Goal: Information Seeking & Learning: Learn about a topic

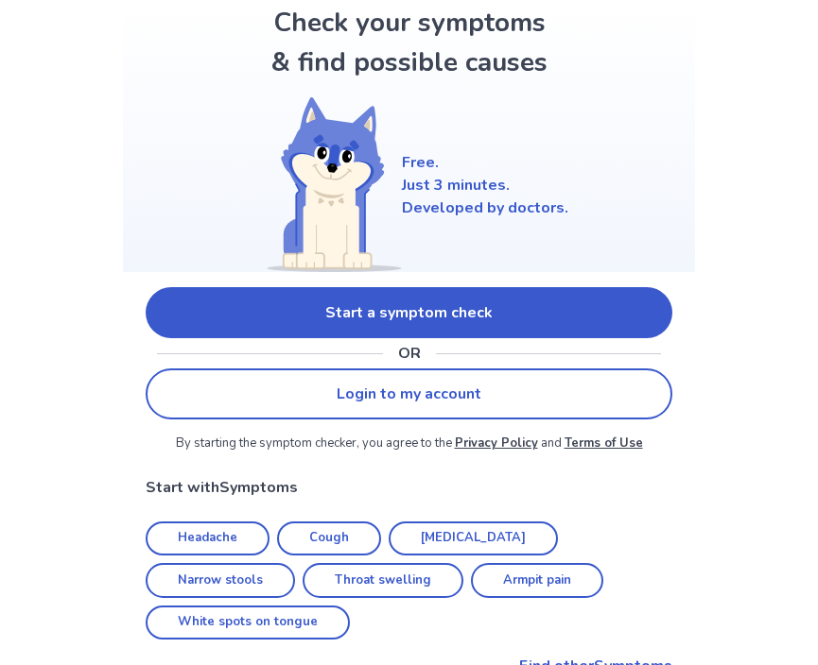
scroll to position [100, 0]
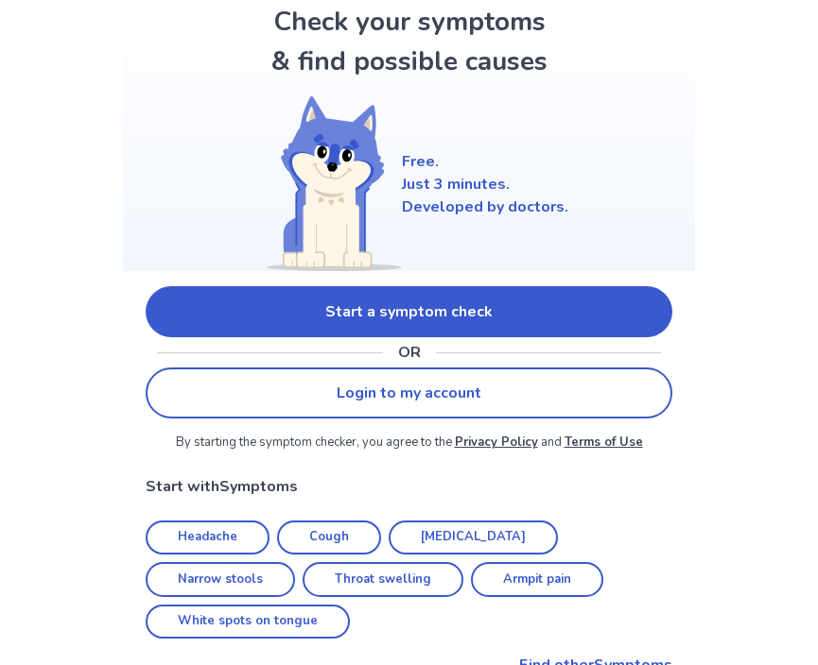
click at [235, 327] on link "Start a symptom check" at bounding box center [409, 311] width 526 height 51
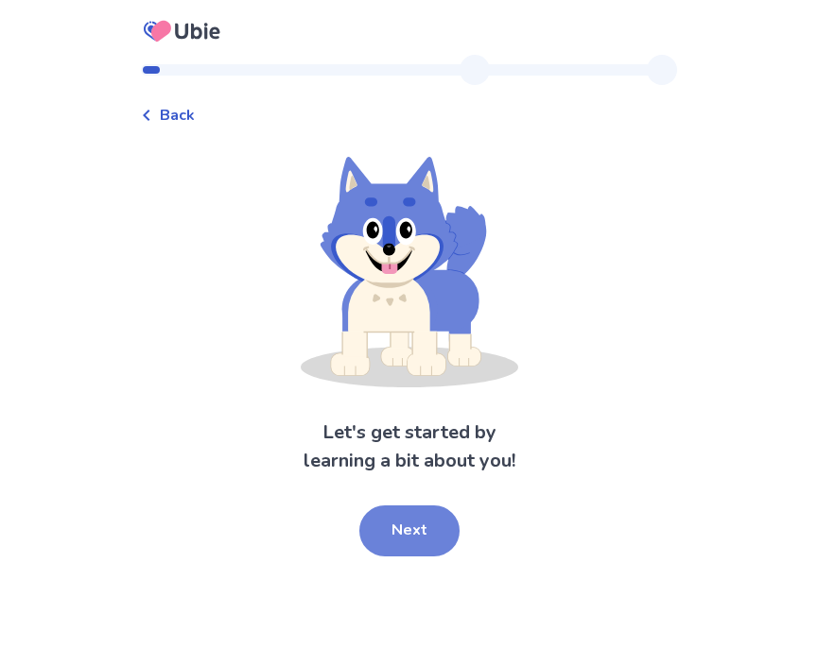
click at [381, 531] on button "Next" at bounding box center [409, 531] width 100 height 51
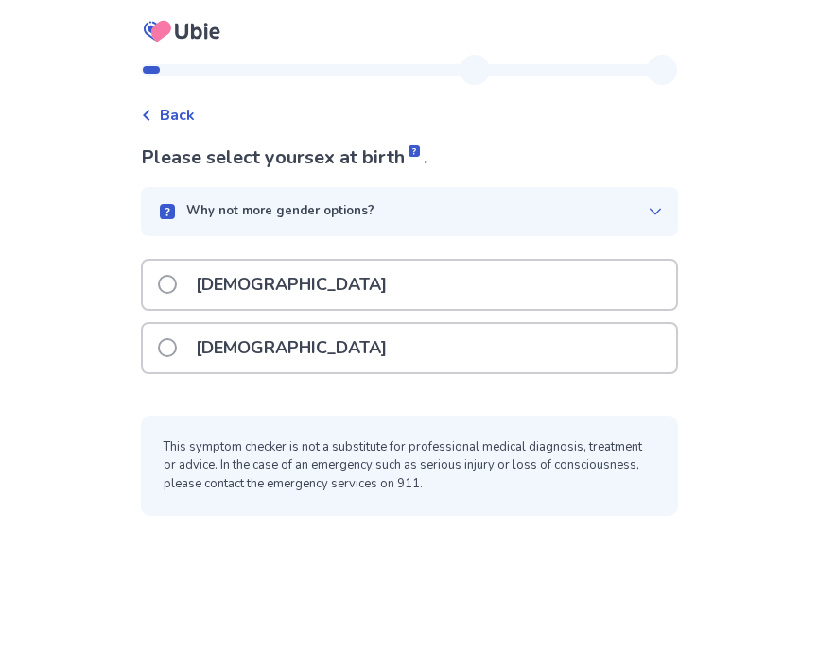
click at [253, 352] on p "[DEMOGRAPHIC_DATA]" at bounding box center [291, 348] width 214 height 48
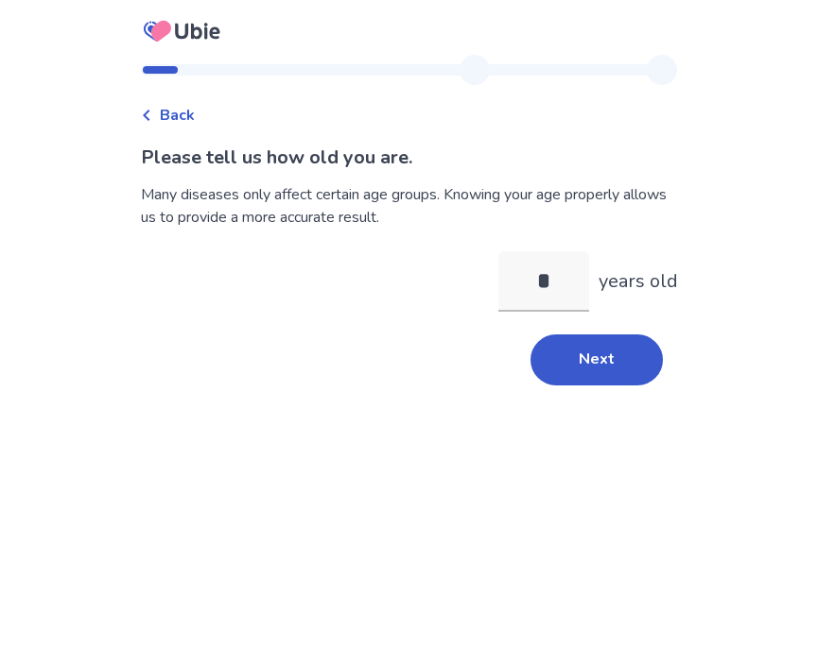
type input "**"
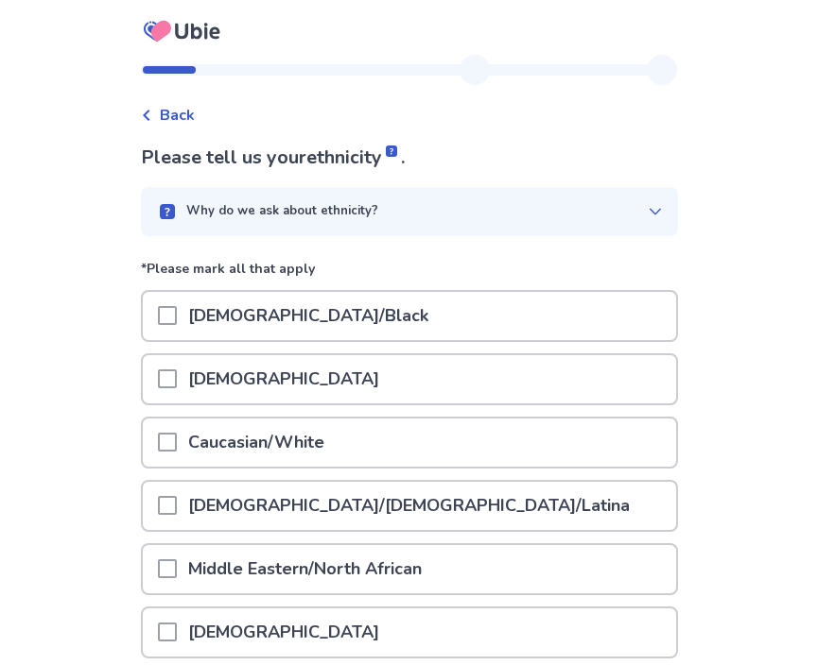
scroll to position [104, 0]
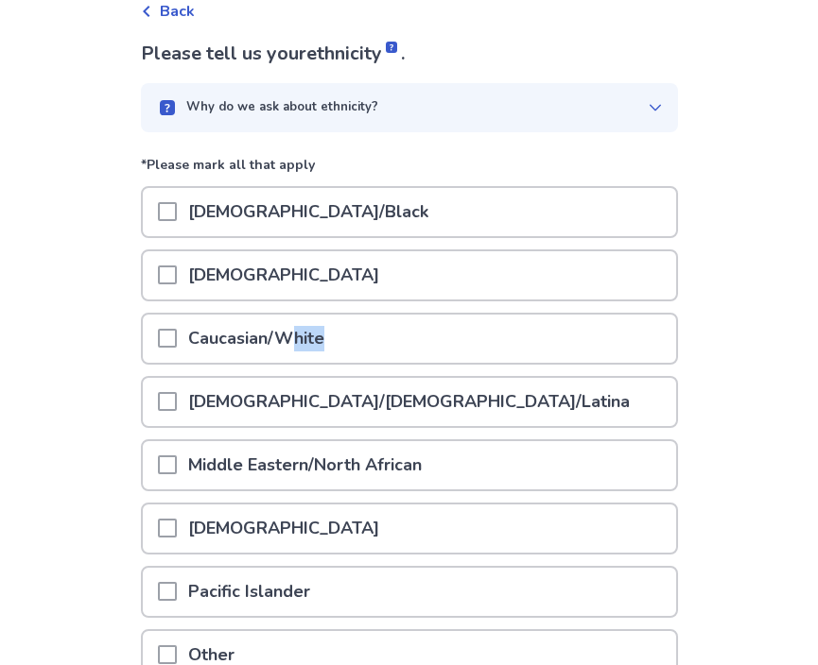
click at [305, 351] on p "Caucasian/White" at bounding box center [256, 339] width 159 height 48
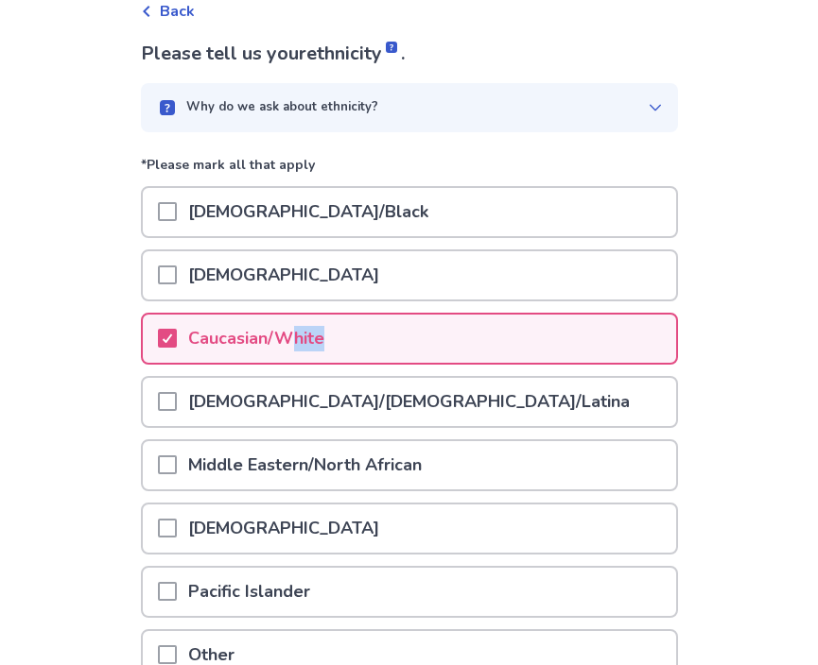
scroll to position [287, 0]
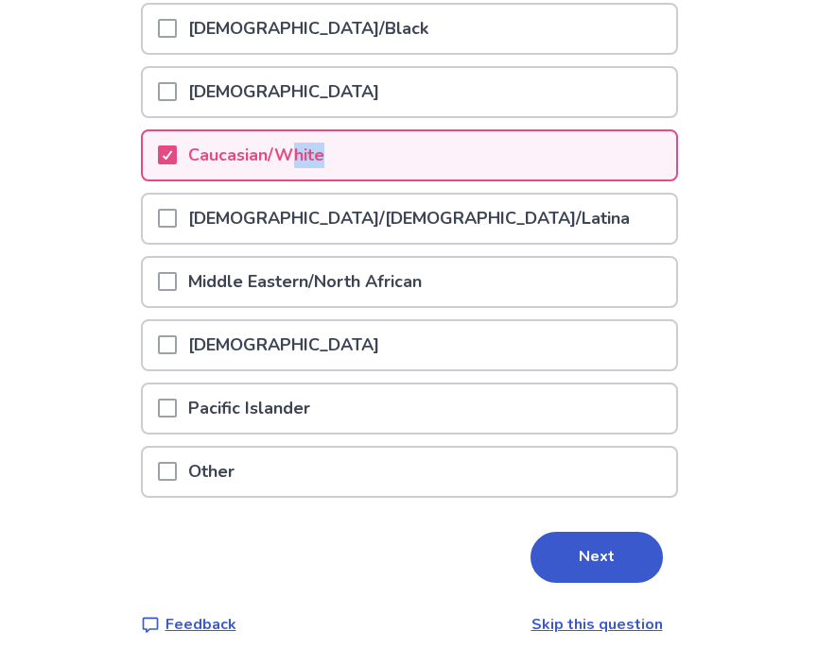
click at [578, 573] on button "Next" at bounding box center [596, 557] width 132 height 51
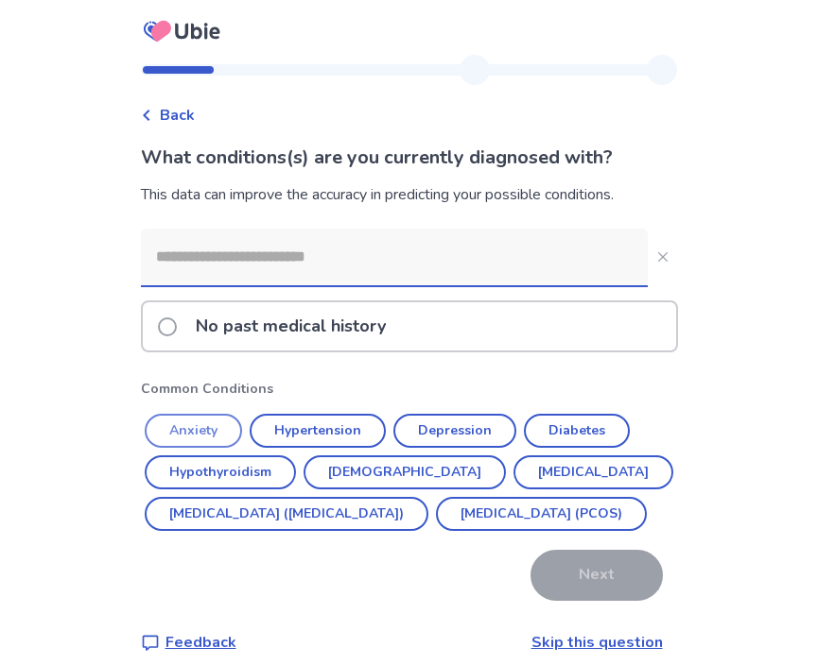
click at [198, 426] on button "Anxiety" at bounding box center [193, 431] width 97 height 34
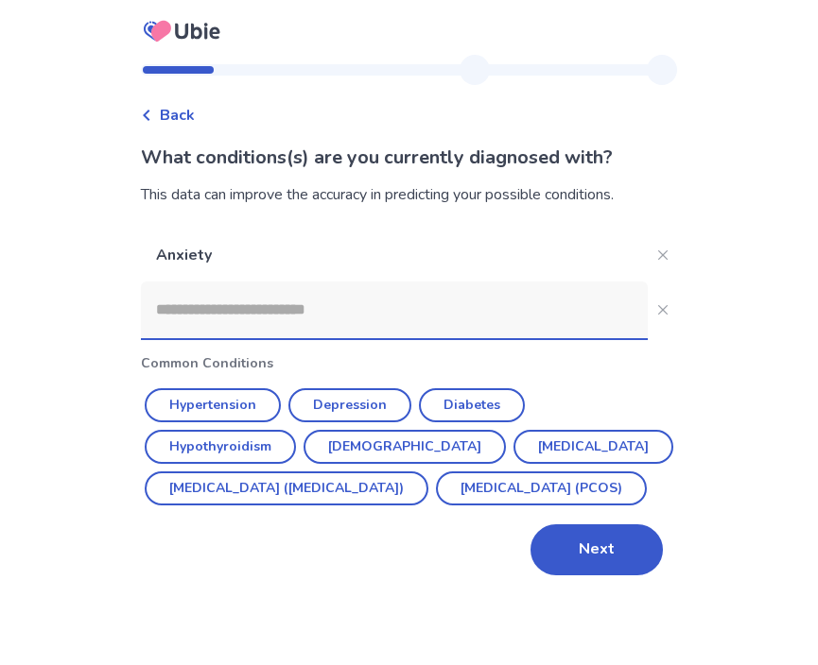
click at [263, 314] on input at bounding box center [394, 310] width 507 height 57
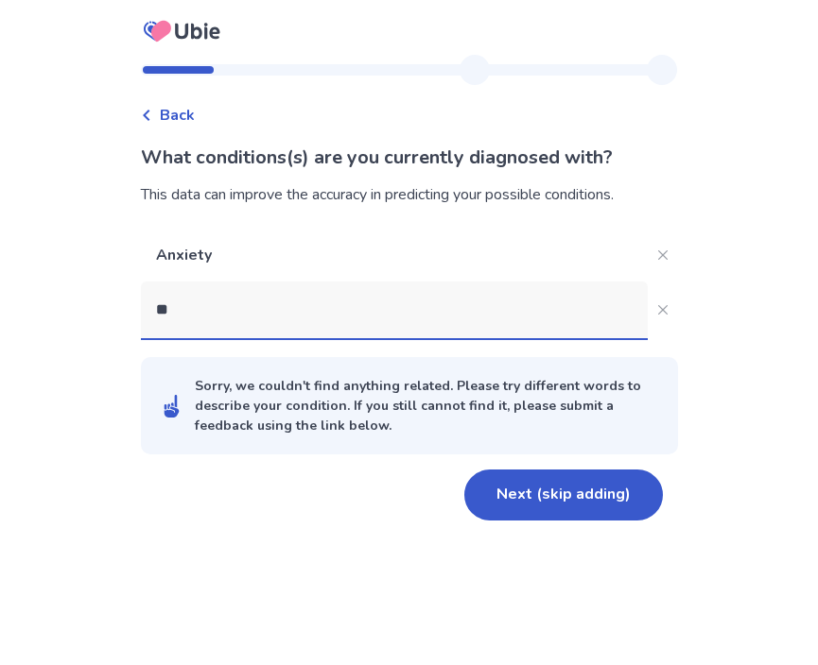
type input "***"
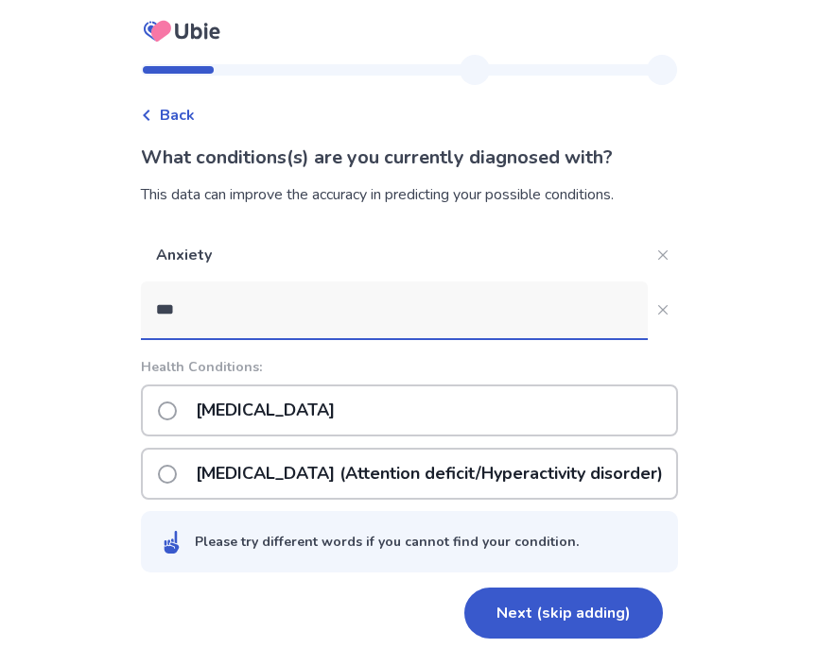
click at [249, 468] on p "[MEDICAL_DATA] (Attention deficit/Hyperactivity disorder)" at bounding box center [429, 474] width 490 height 48
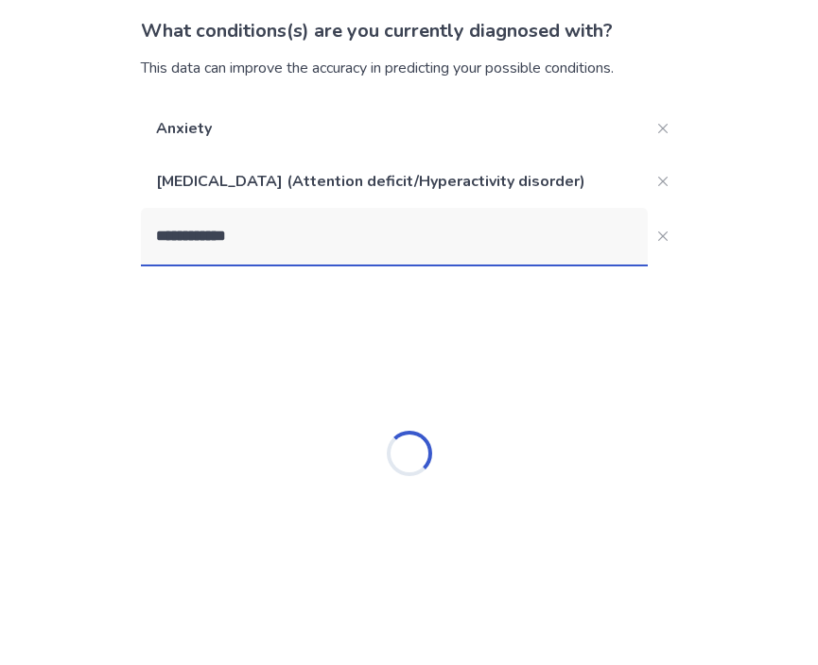
type input "**********"
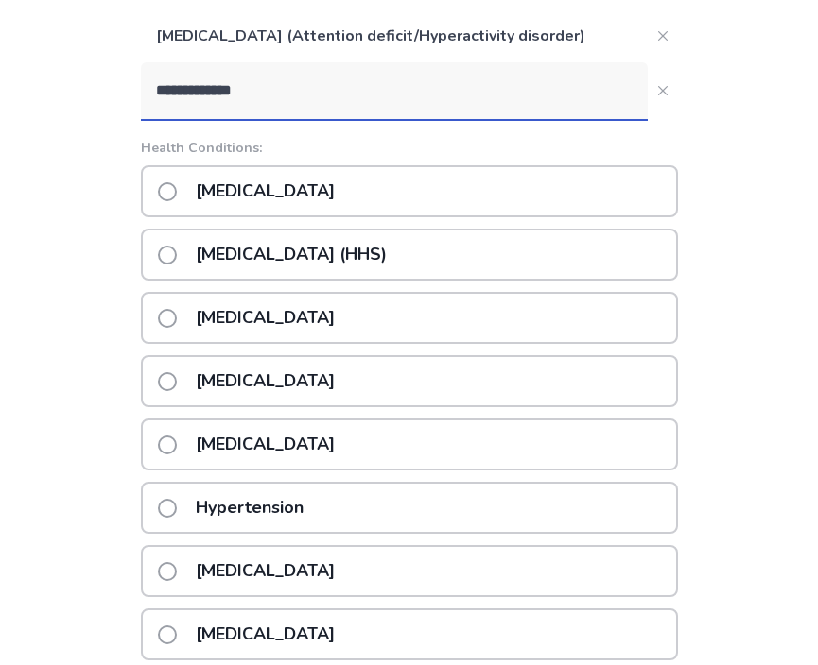
scroll to position [250, 0]
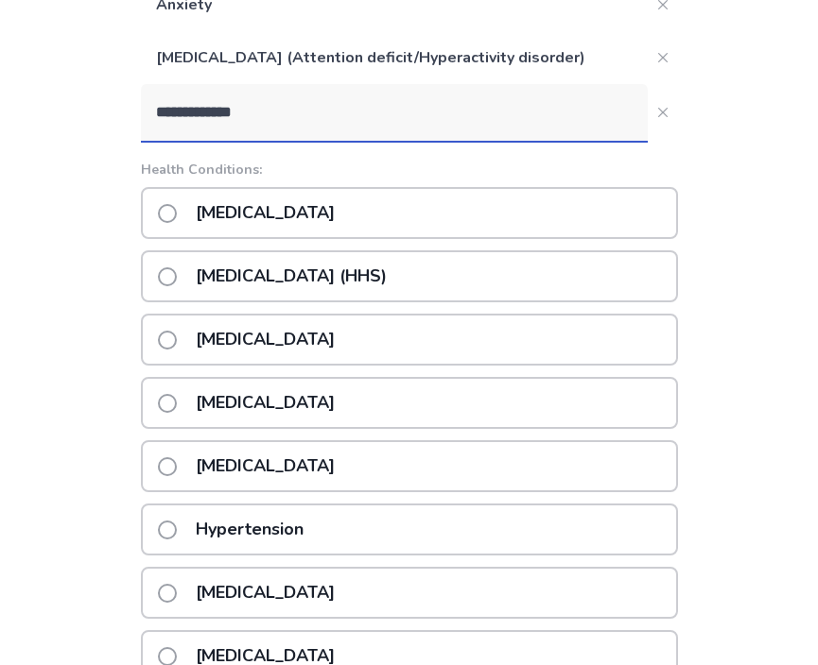
click at [319, 198] on p "[MEDICAL_DATA]" at bounding box center [265, 213] width 162 height 48
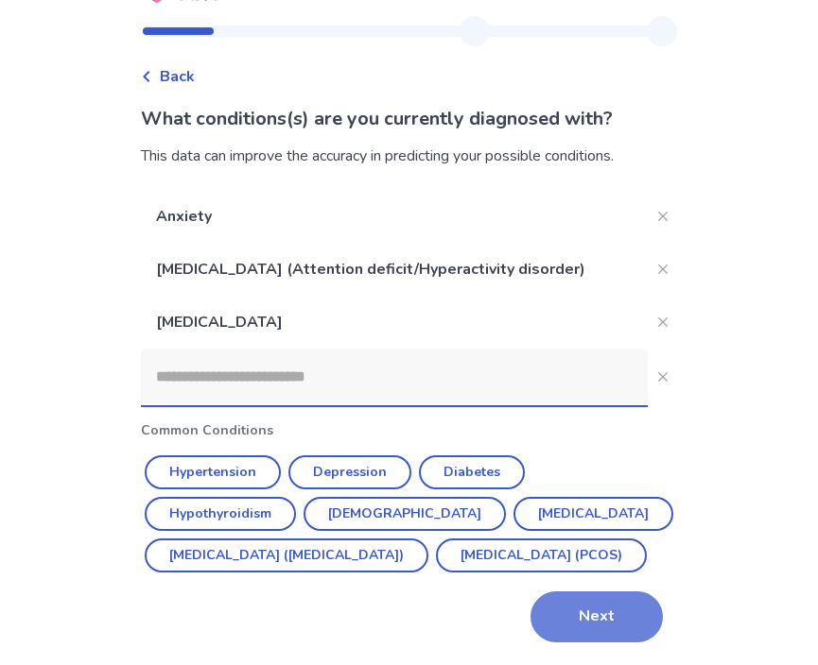
click at [593, 615] on button "Next" at bounding box center [596, 617] width 132 height 51
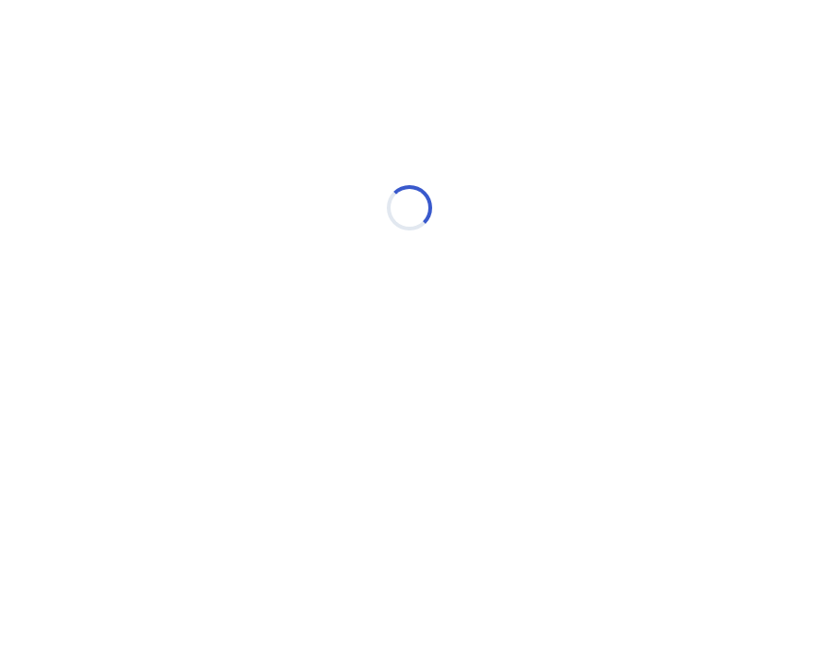
scroll to position [0, 0]
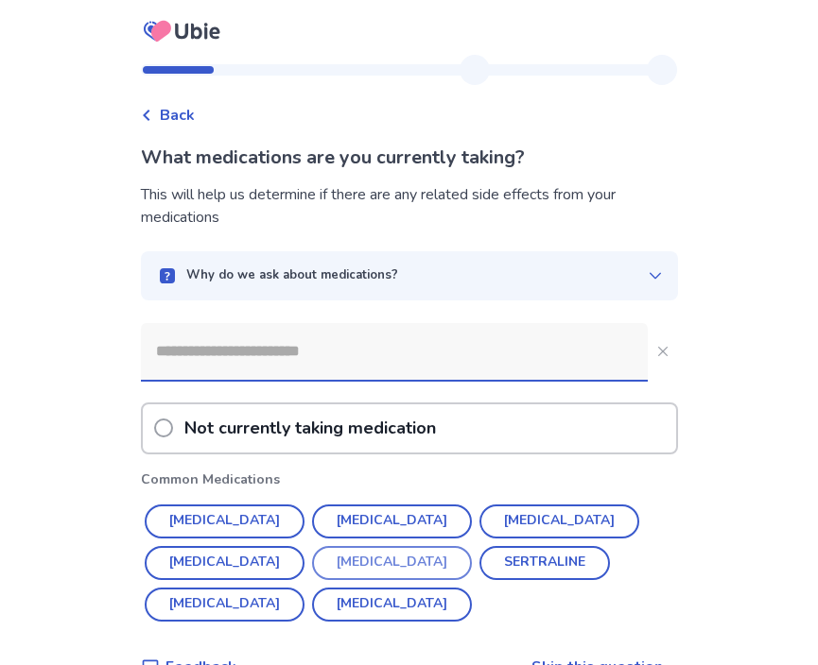
click at [312, 561] on button "[MEDICAL_DATA]" at bounding box center [392, 563] width 160 height 34
type input "******"
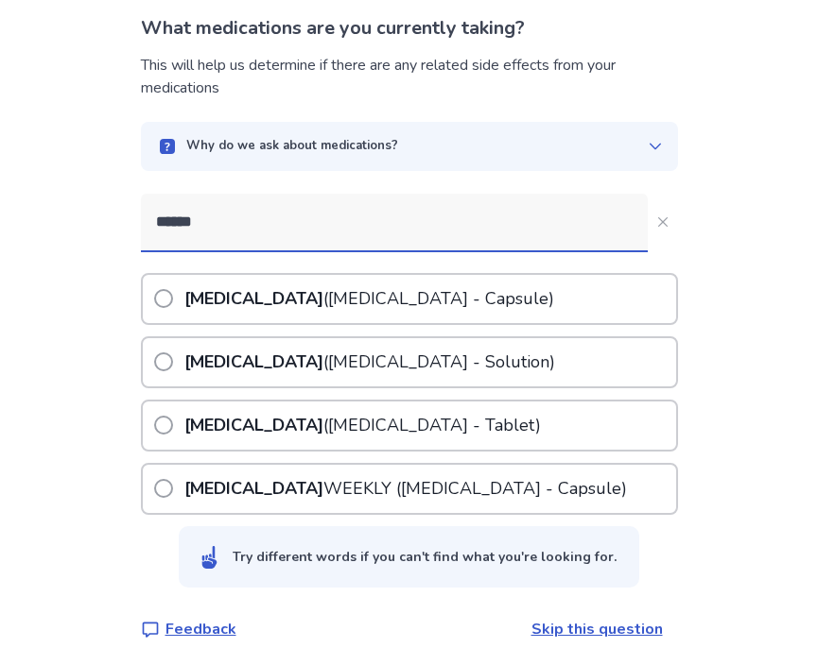
scroll to position [131, 0]
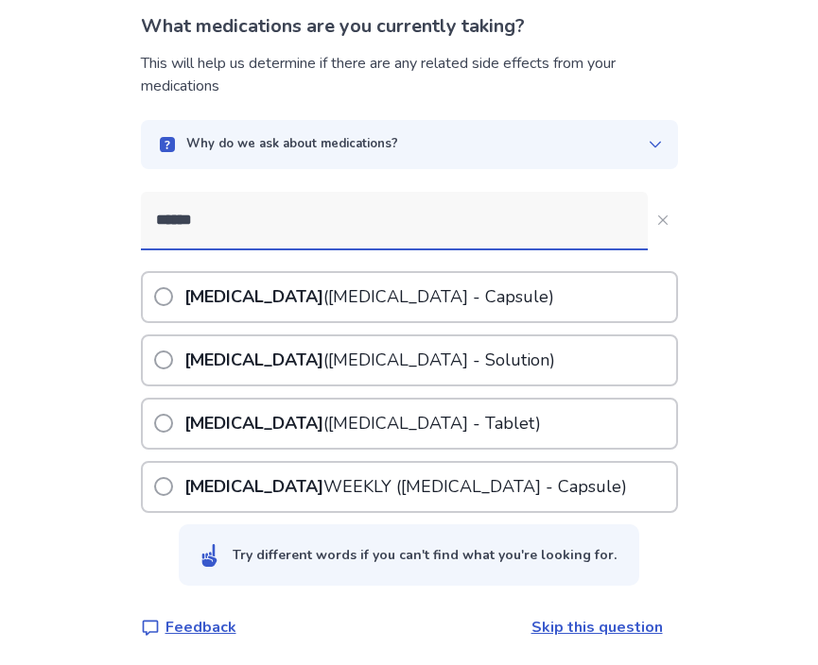
click at [330, 294] on p "[MEDICAL_DATA] ([MEDICAL_DATA] - Capsule)" at bounding box center [369, 297] width 377 height 48
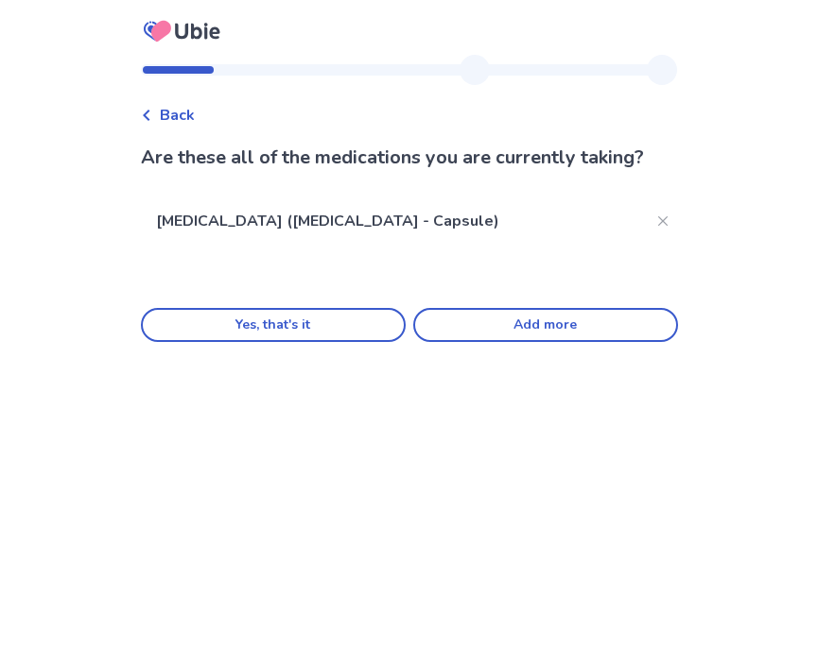
scroll to position [0, 0]
click at [436, 325] on button "Add more" at bounding box center [545, 325] width 265 height 34
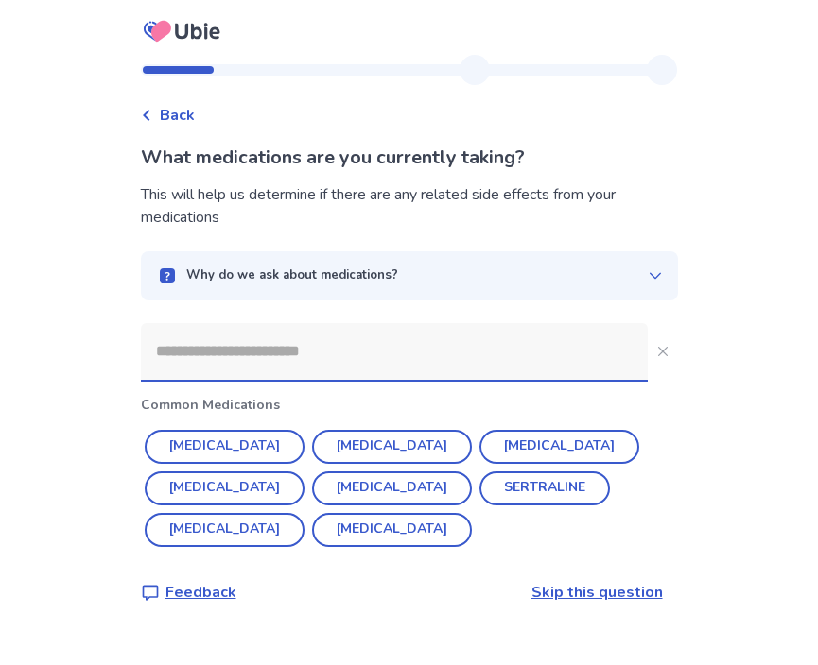
click at [568, 582] on link "Skip this question" at bounding box center [596, 592] width 131 height 21
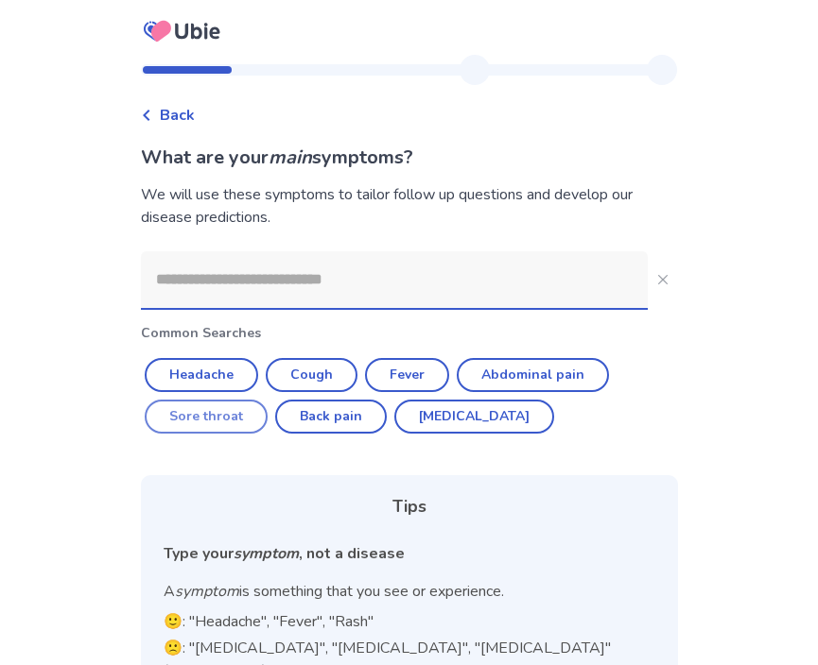
click at [179, 416] on button "Sore throat" at bounding box center [206, 417] width 123 height 34
type input "**********"
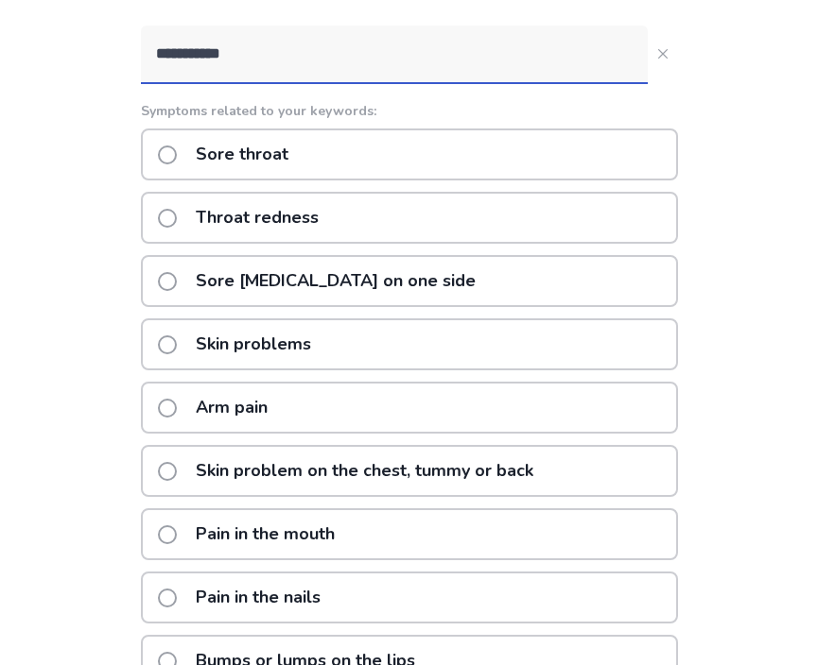
scroll to position [229, 0]
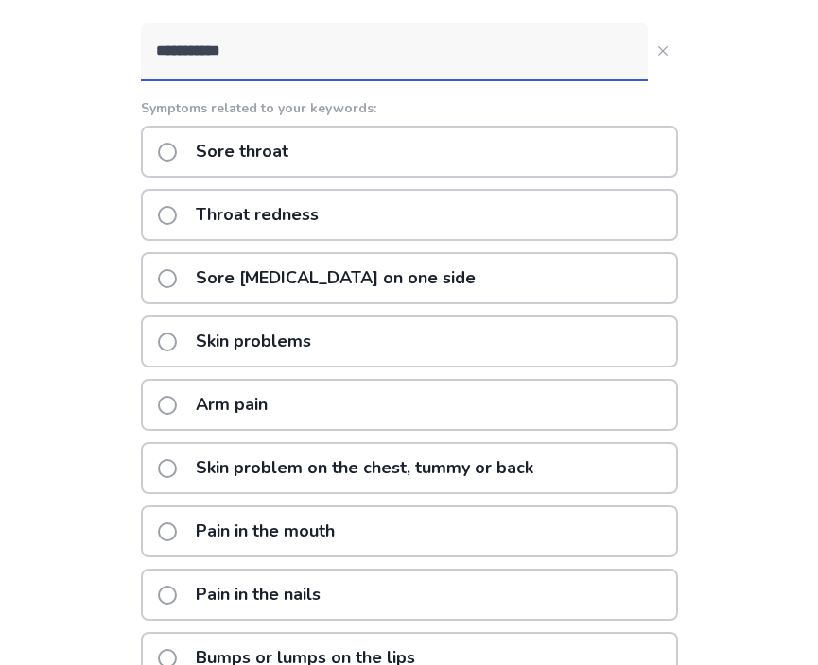
click at [221, 151] on p "Sore throat" at bounding box center [241, 152] width 115 height 48
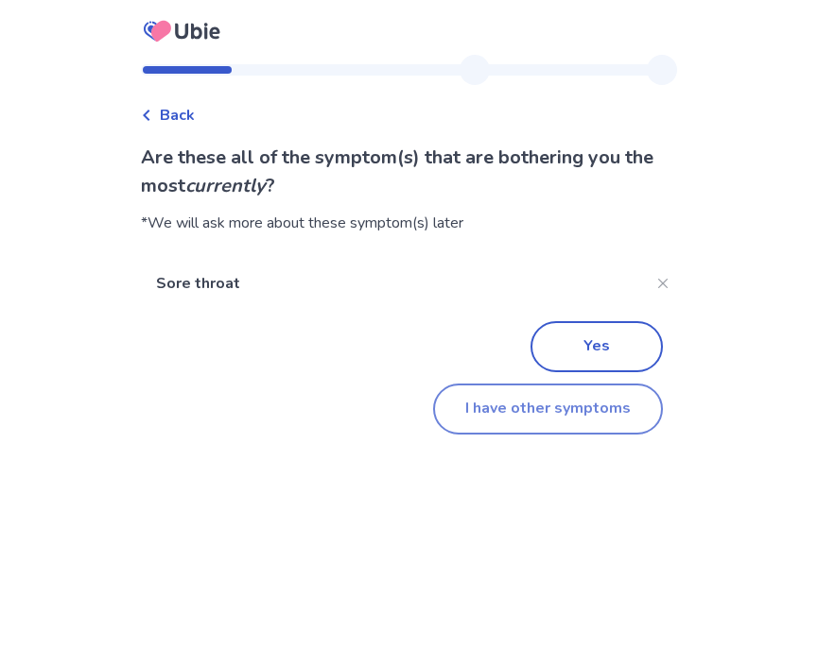
click at [483, 405] on button "I have other symptoms" at bounding box center [548, 409] width 230 height 51
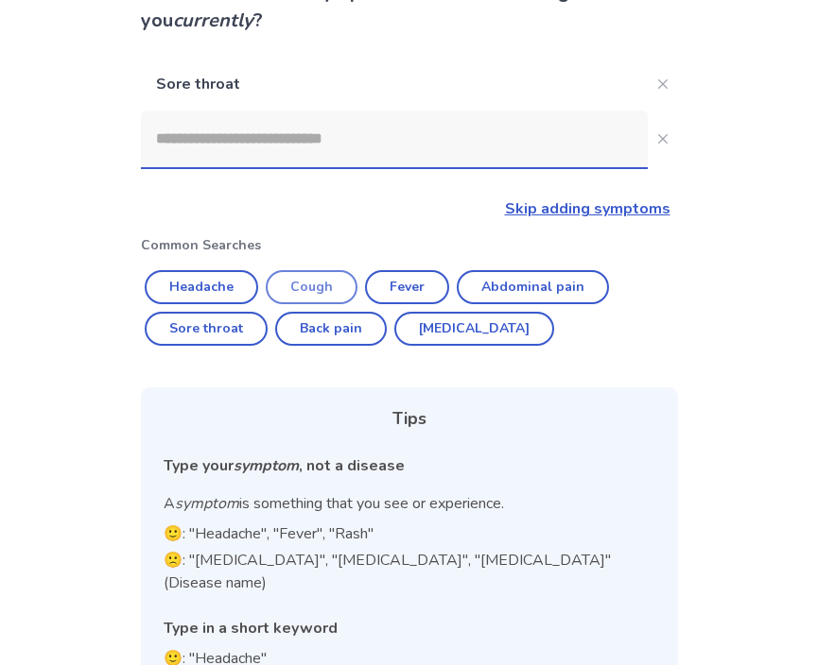
click at [336, 277] on button "Cough" at bounding box center [312, 287] width 92 height 34
type input "*****"
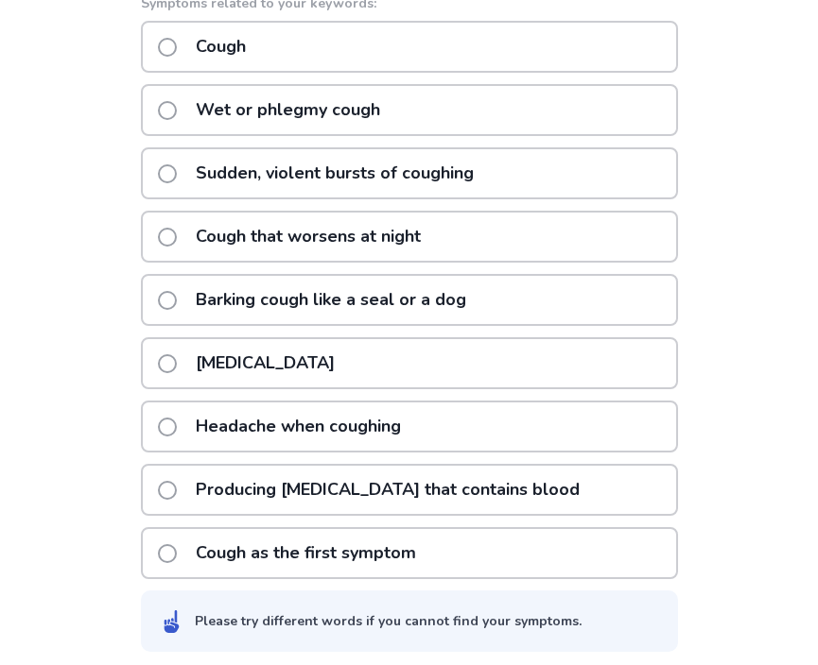
scroll to position [410, 0]
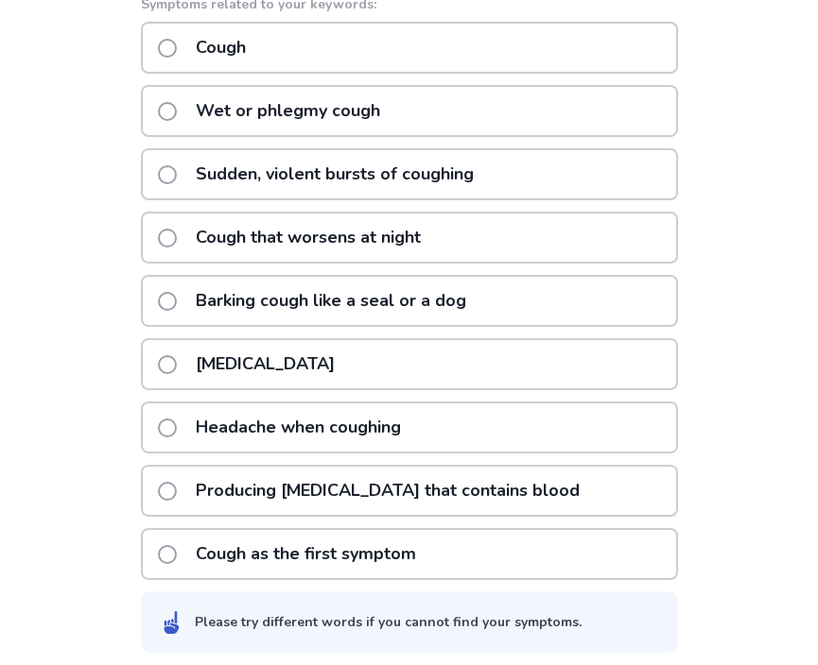
click at [248, 547] on p "Cough as the first symptom" at bounding box center [305, 554] width 243 height 48
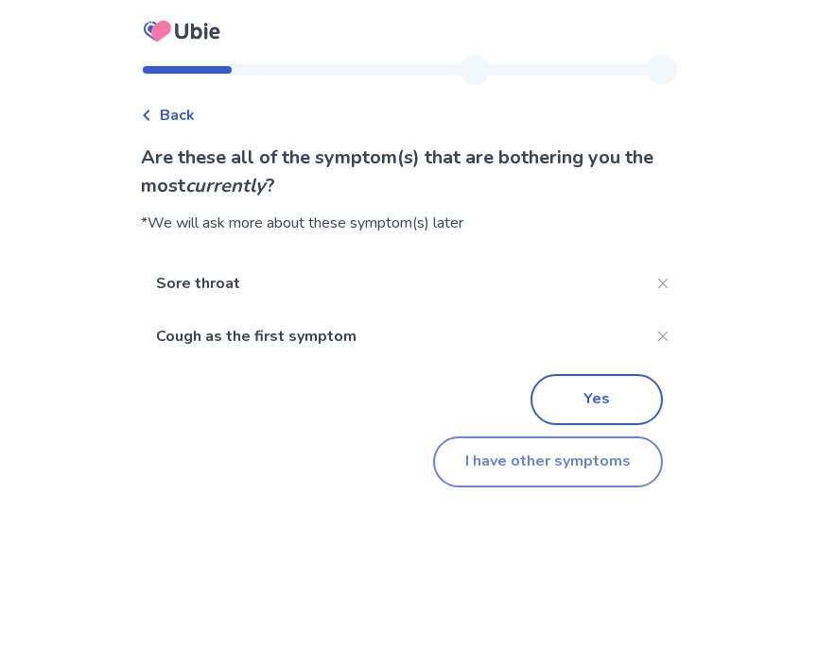
click at [495, 447] on button "I have other symptoms" at bounding box center [548, 462] width 230 height 51
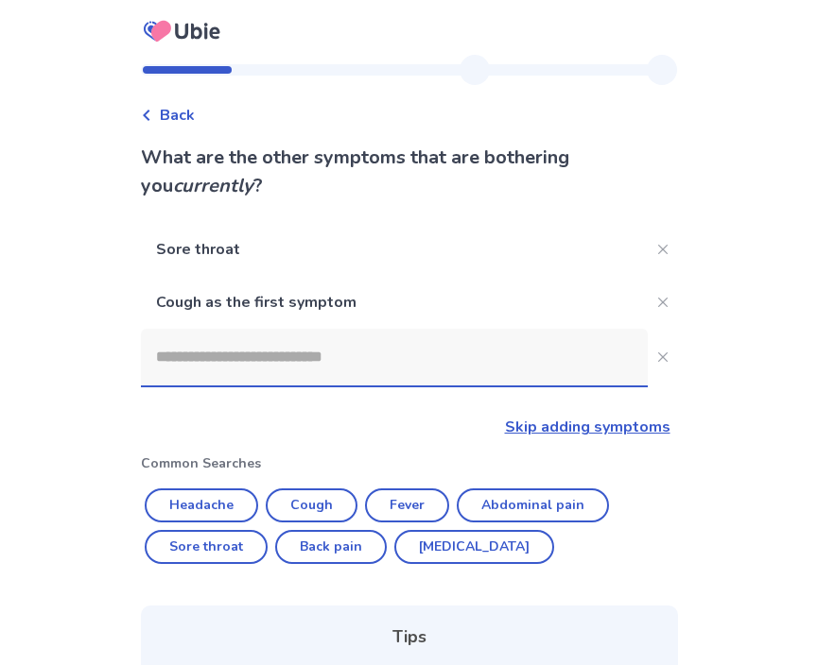
scroll to position [291, 0]
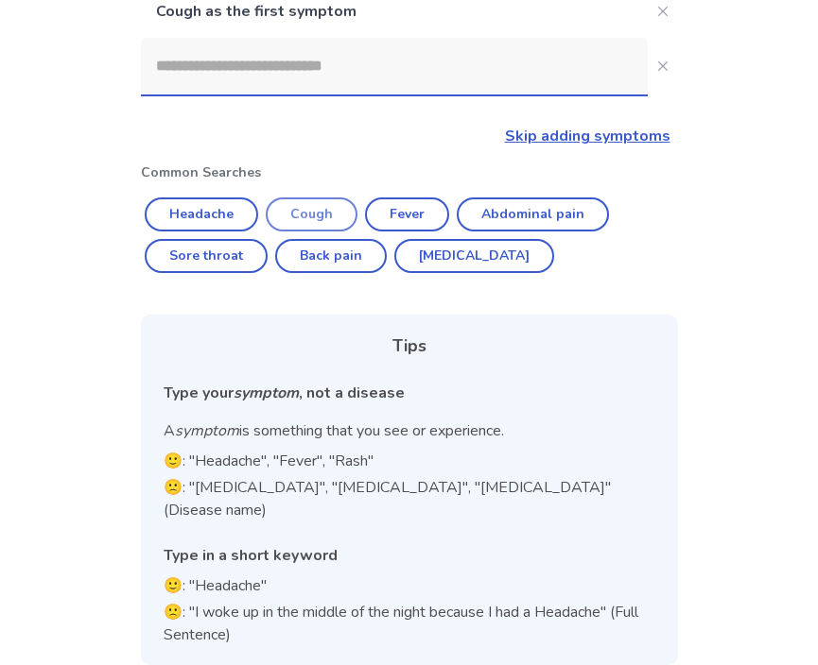
click at [302, 206] on button "Cough" at bounding box center [312, 215] width 92 height 34
type input "*****"
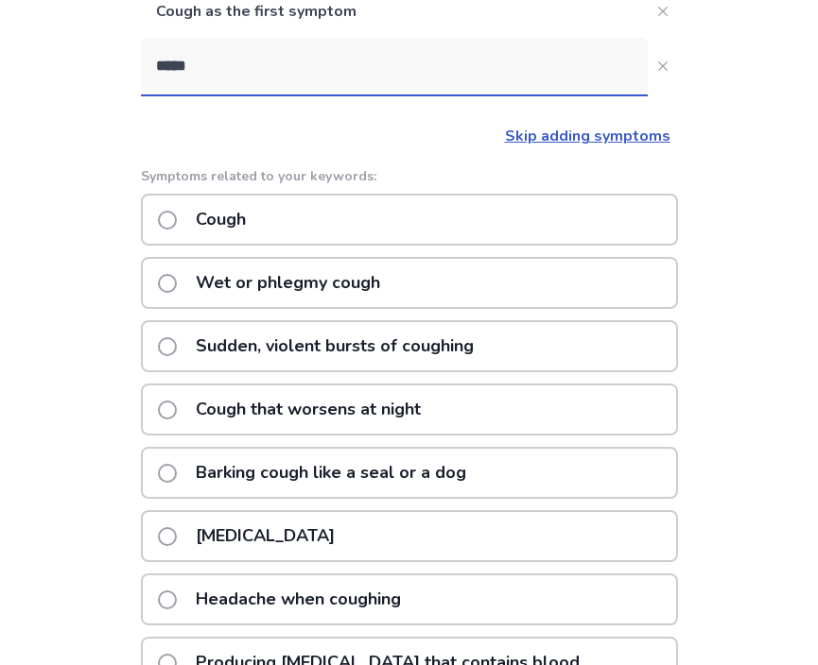
click at [260, 277] on p "Wet or phlegmy cough" at bounding box center [287, 283] width 207 height 48
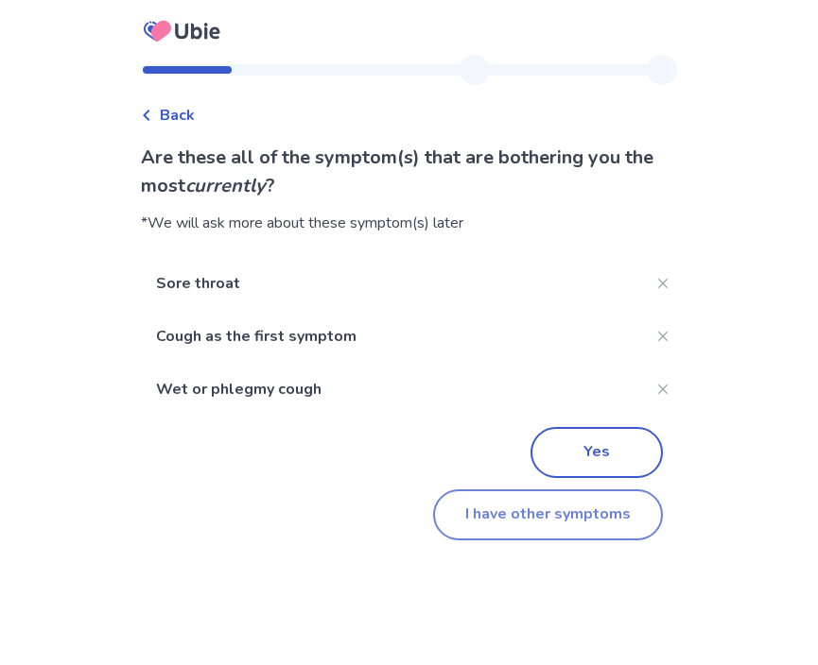
click at [547, 521] on button "I have other symptoms" at bounding box center [548, 515] width 230 height 51
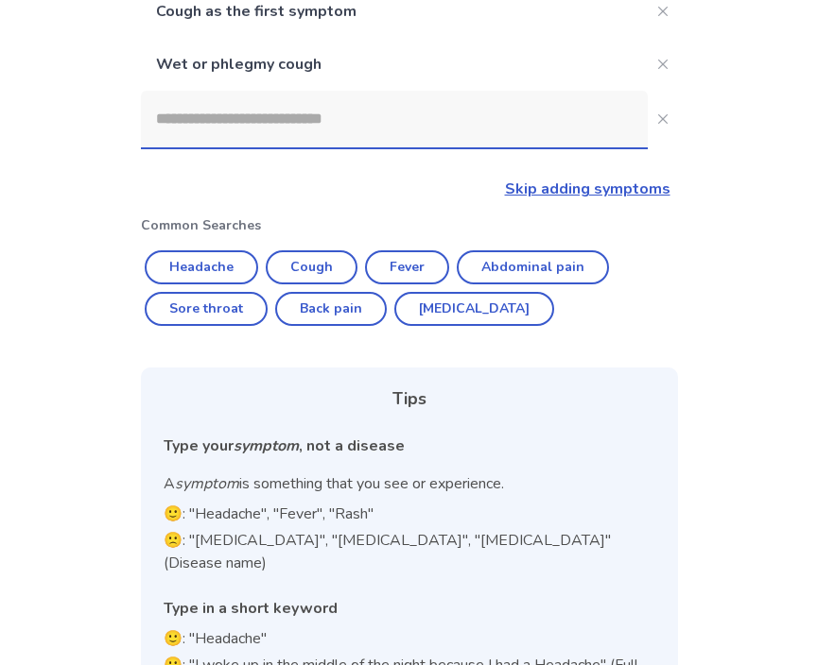
click at [320, 260] on button "Cough" at bounding box center [312, 267] width 92 height 34
type input "*****"
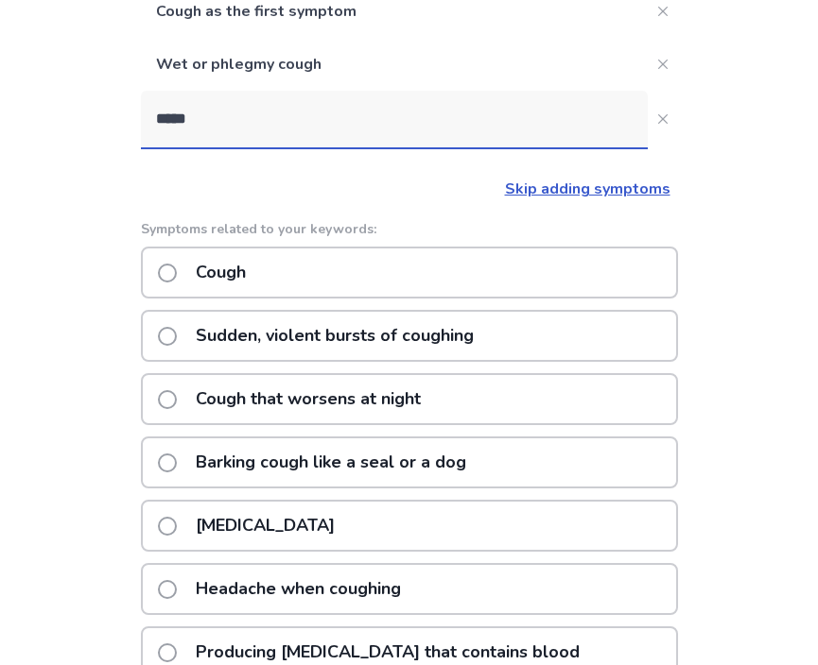
click at [245, 270] on p "Cough" at bounding box center [220, 273] width 73 height 48
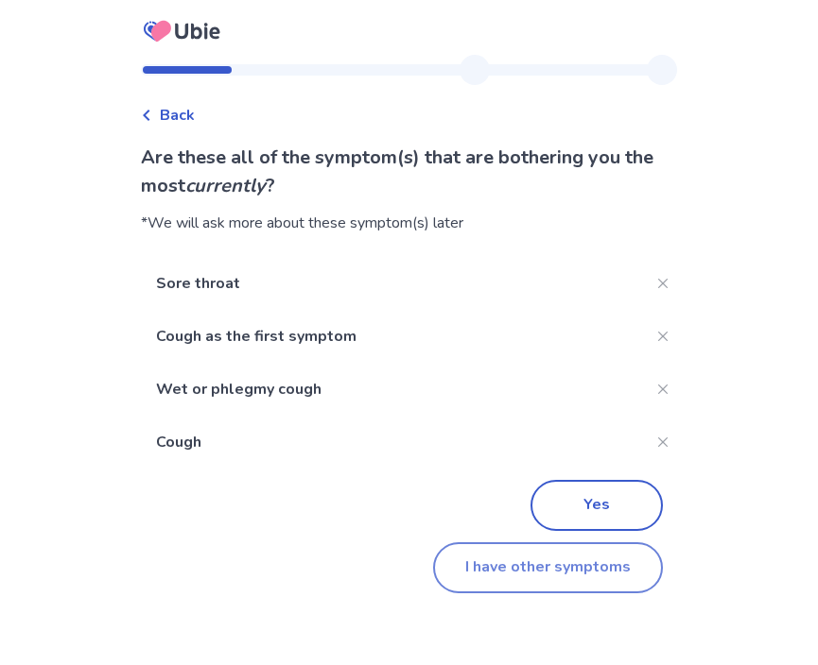
click at [560, 584] on button "I have other symptoms" at bounding box center [548, 568] width 230 height 51
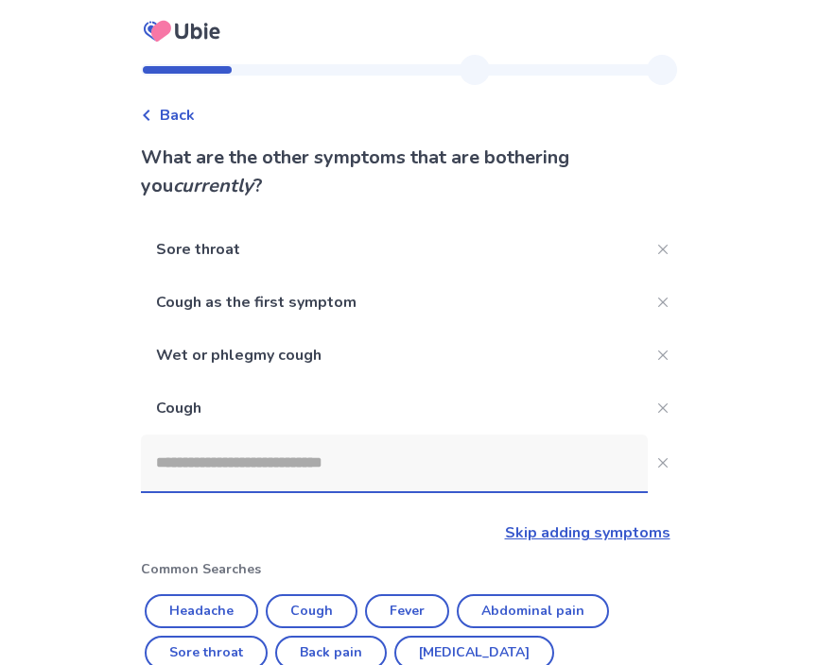
scroll to position [291, 0]
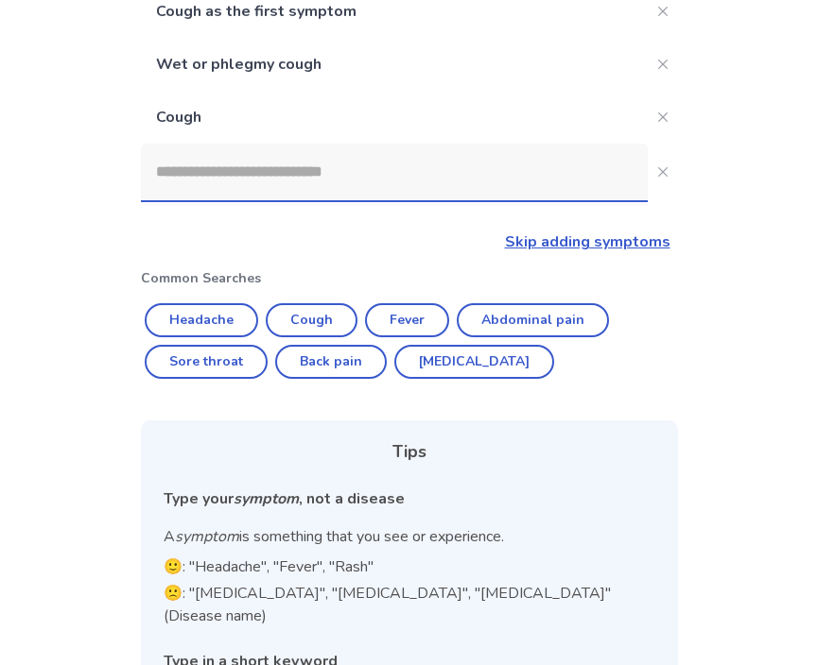
click at [267, 175] on input at bounding box center [394, 172] width 507 height 57
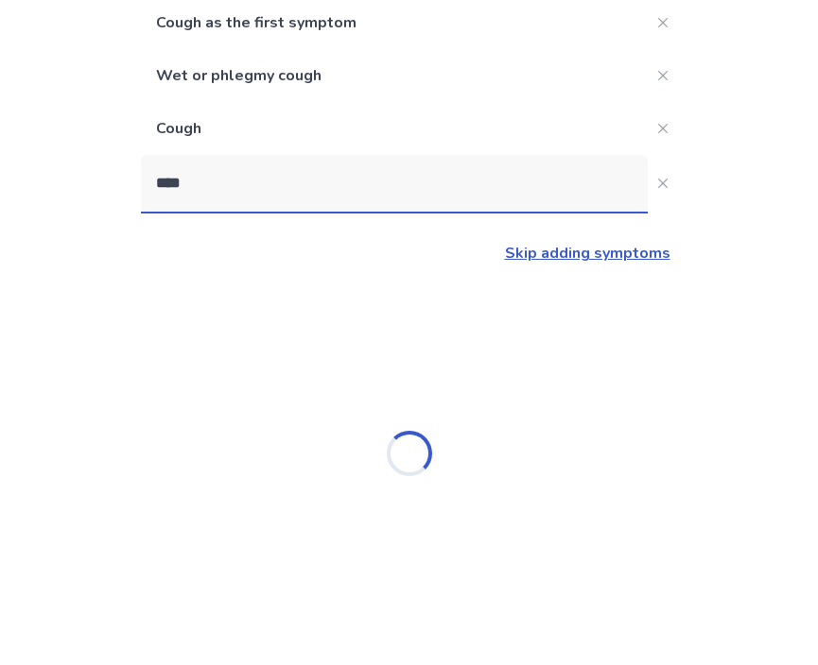
type input "*****"
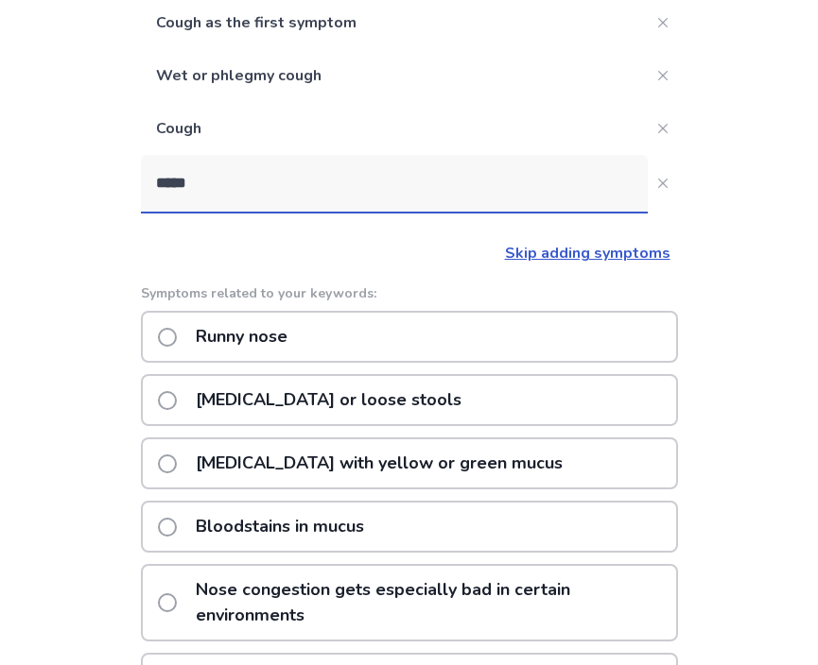
scroll to position [291, 0]
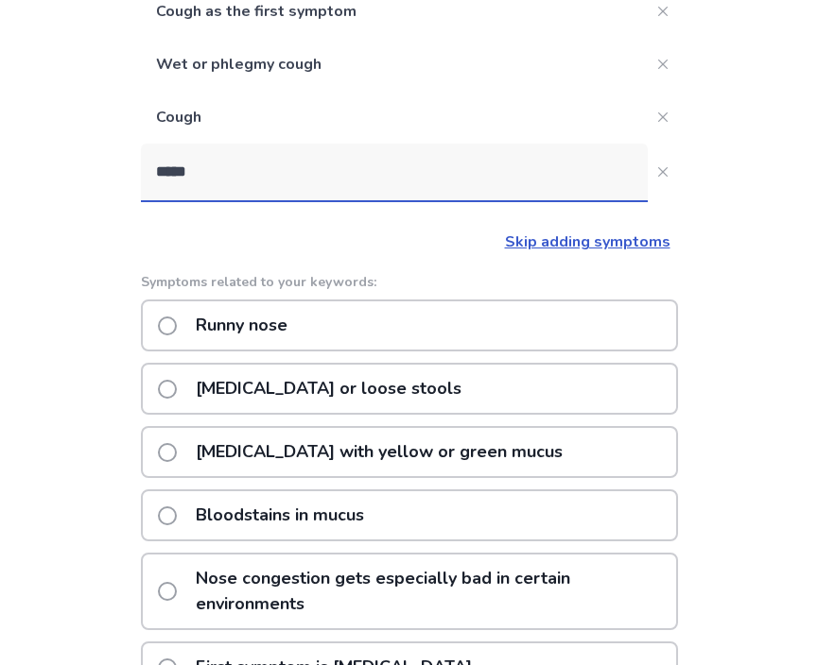
click at [252, 324] on p "Runny nose" at bounding box center [241, 326] width 114 height 48
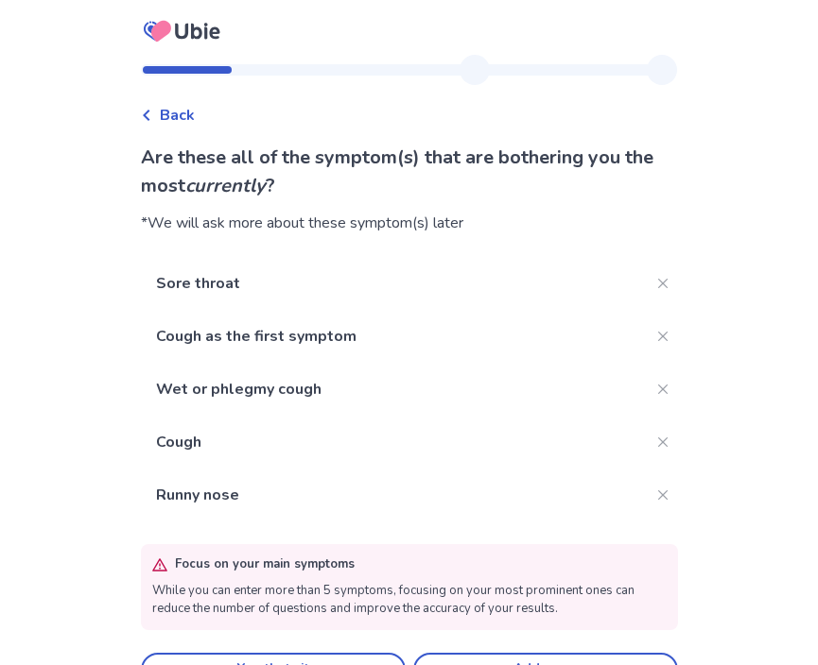
scroll to position [43, 0]
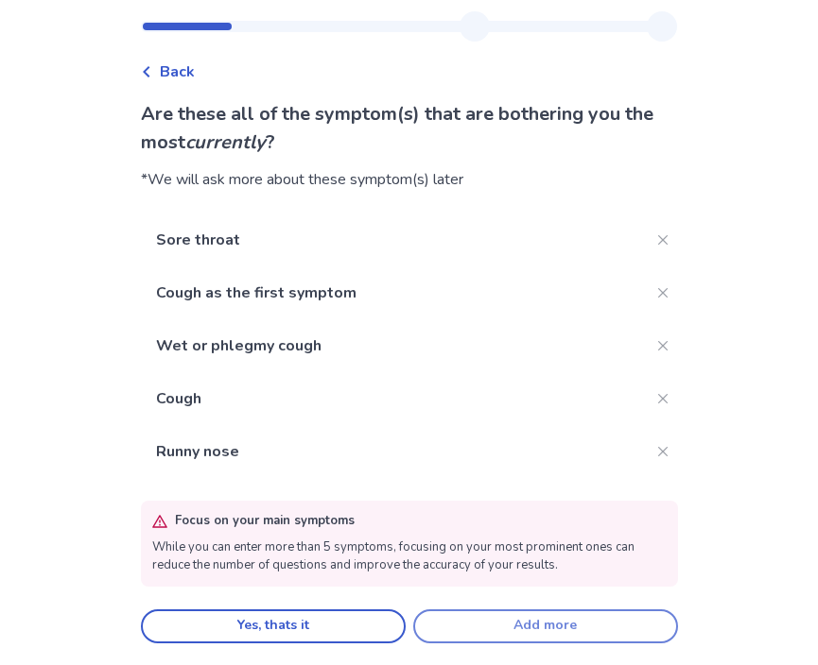
click at [479, 628] on button "Add more" at bounding box center [545, 627] width 265 height 34
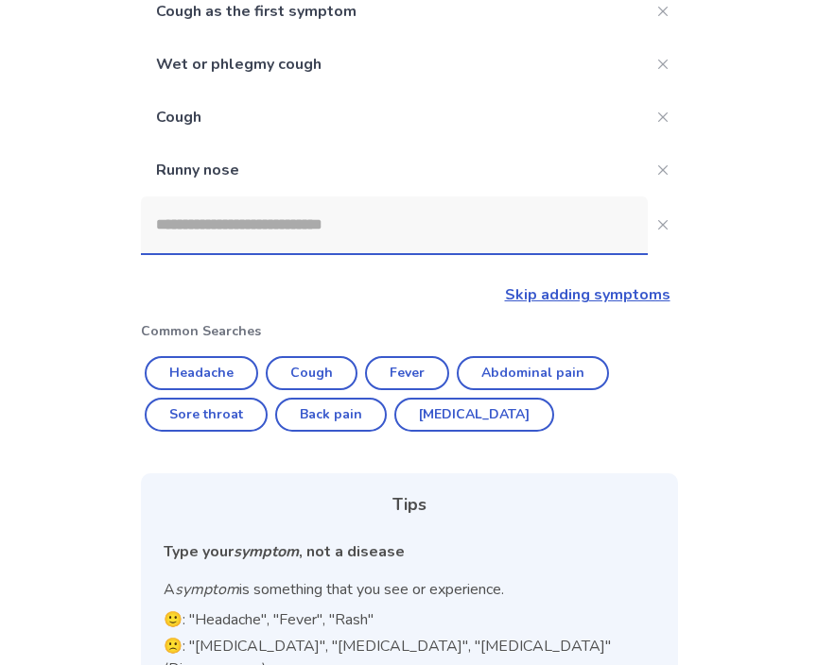
click at [230, 210] on input at bounding box center [394, 225] width 507 height 57
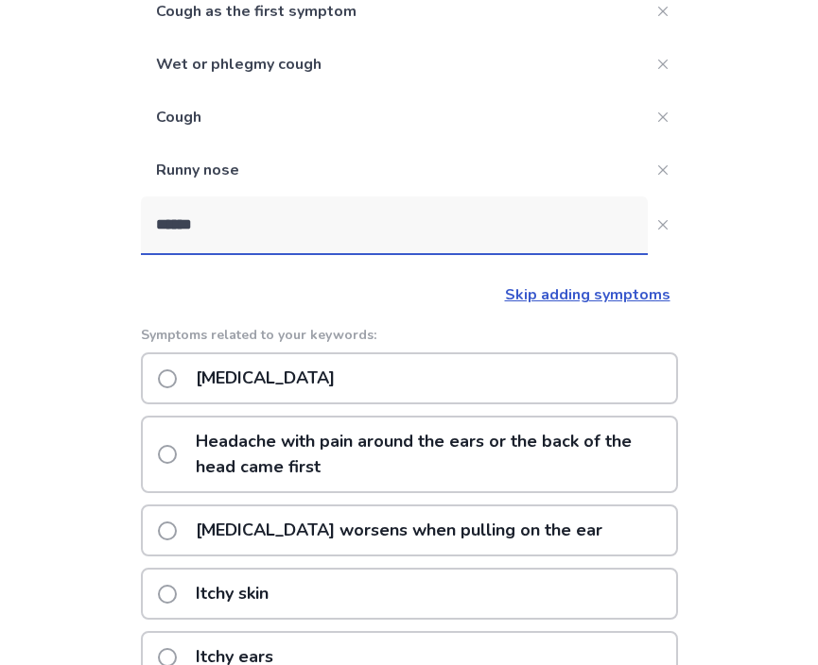
type input "*******"
click at [210, 362] on p "[MEDICAL_DATA]" at bounding box center [265, 378] width 162 height 48
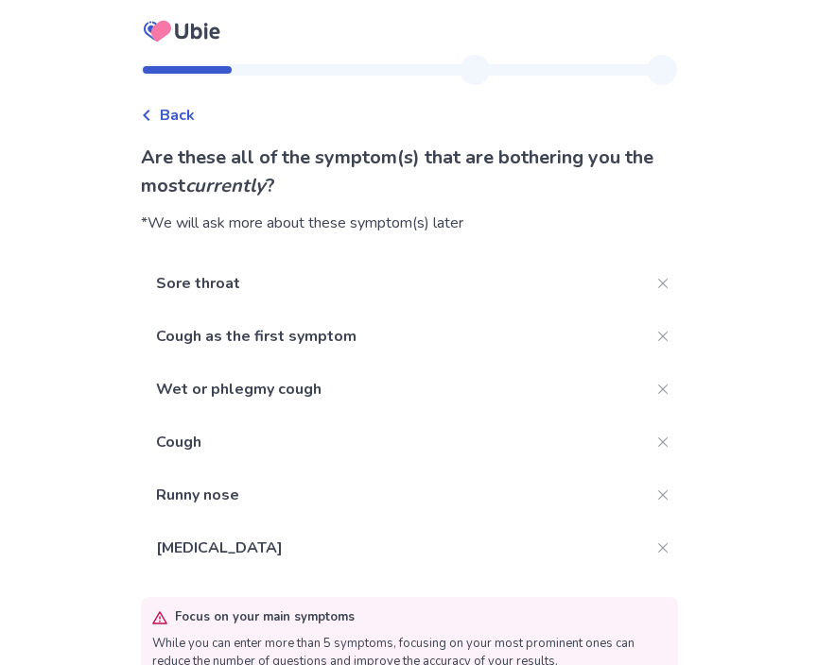
scroll to position [96, 0]
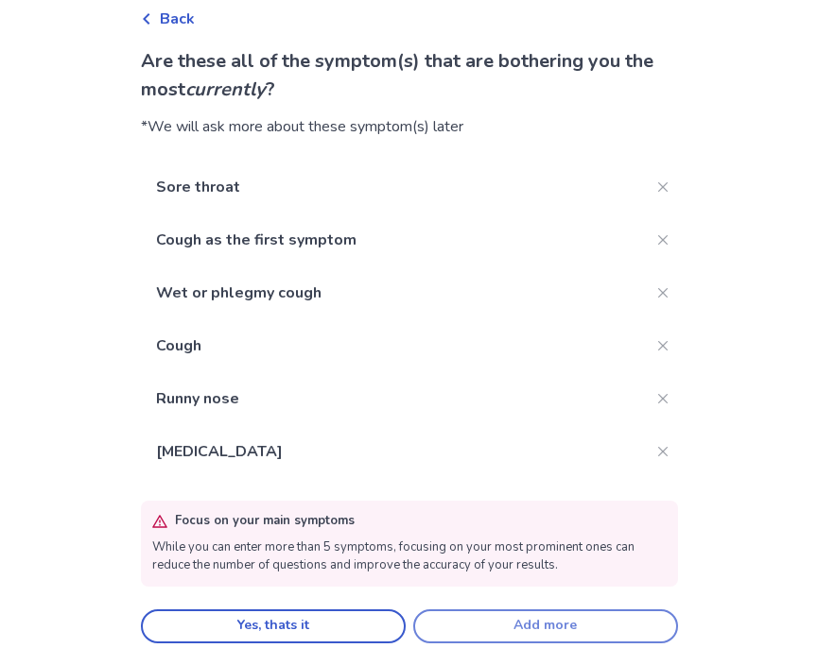
click at [470, 626] on button "Add more" at bounding box center [545, 627] width 265 height 34
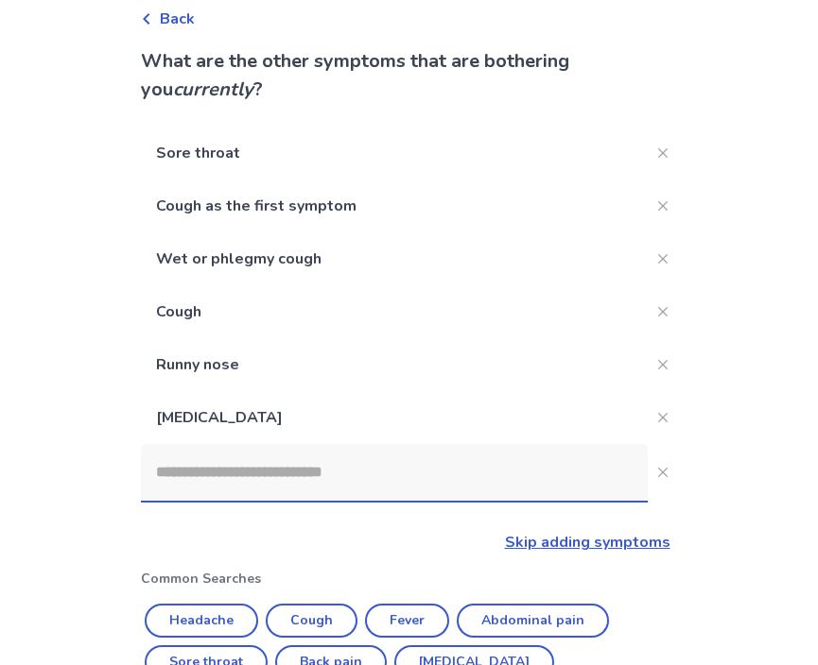
scroll to position [291, 0]
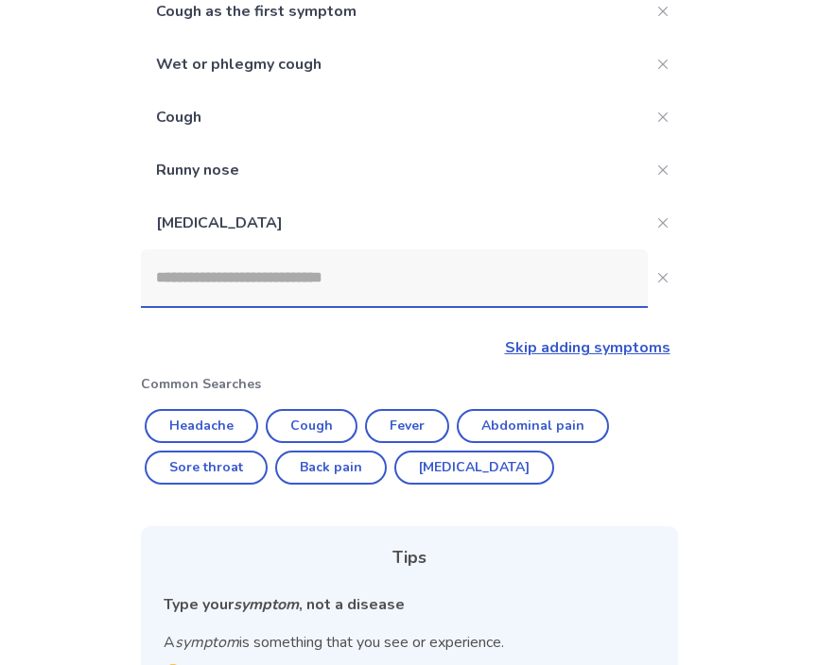
click at [272, 282] on input at bounding box center [394, 278] width 507 height 57
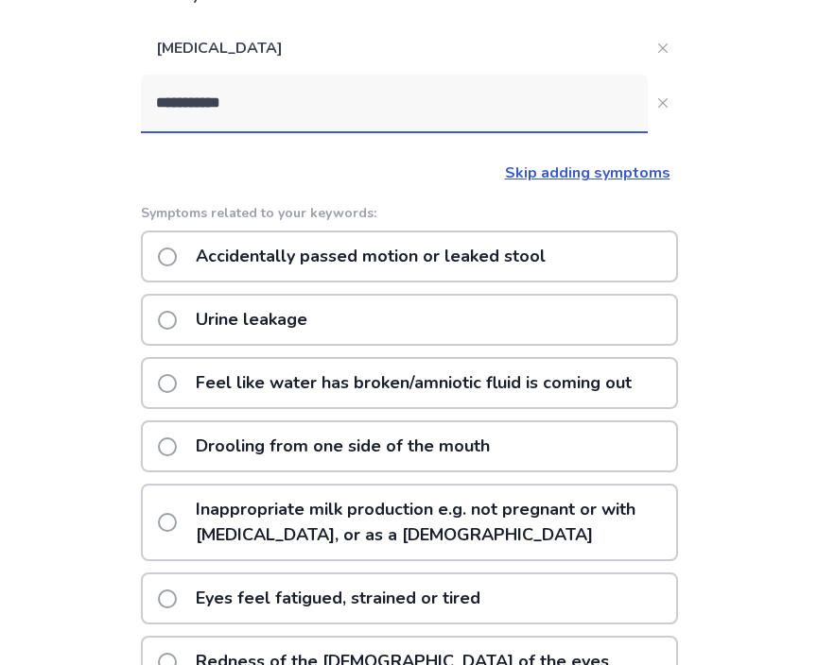
scroll to position [138, 0]
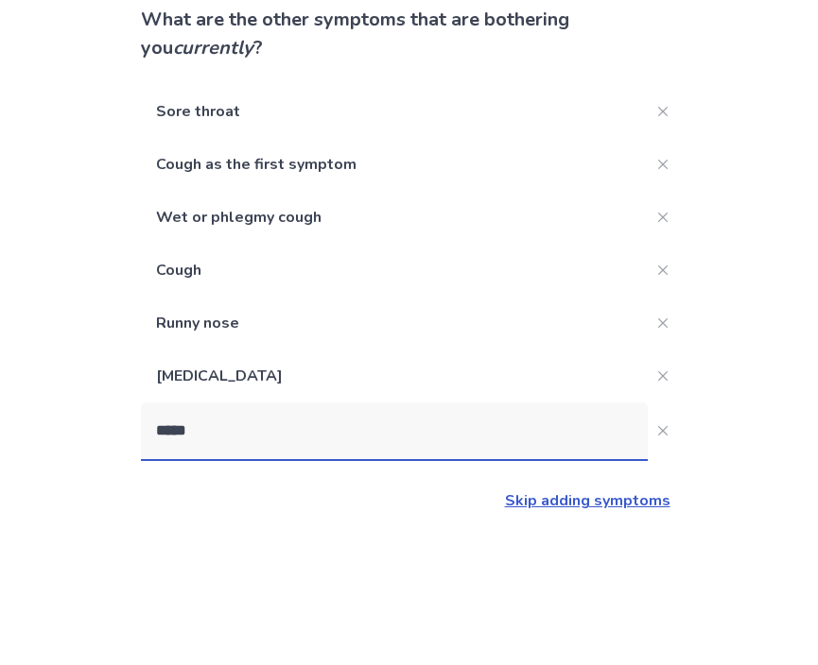
type input "***"
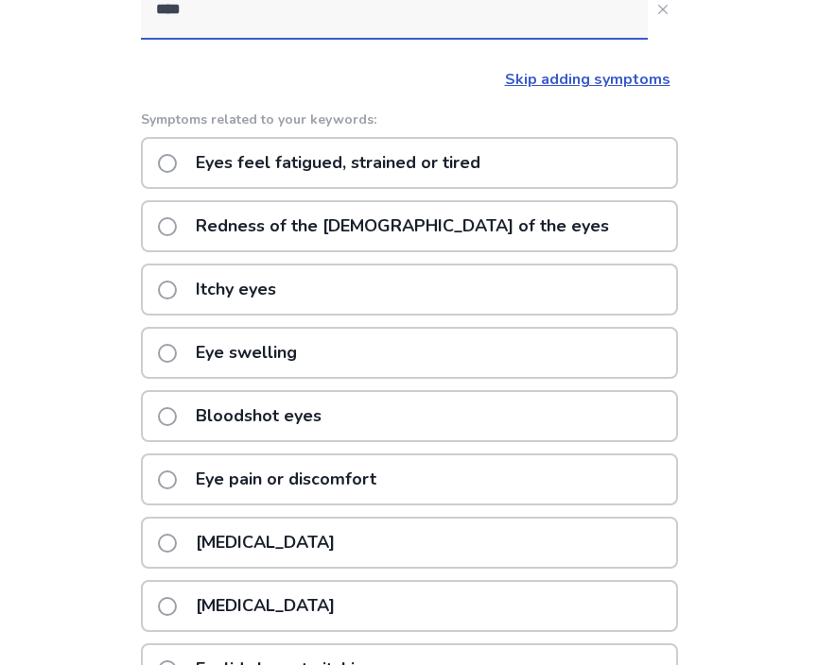
scroll to position [562, 0]
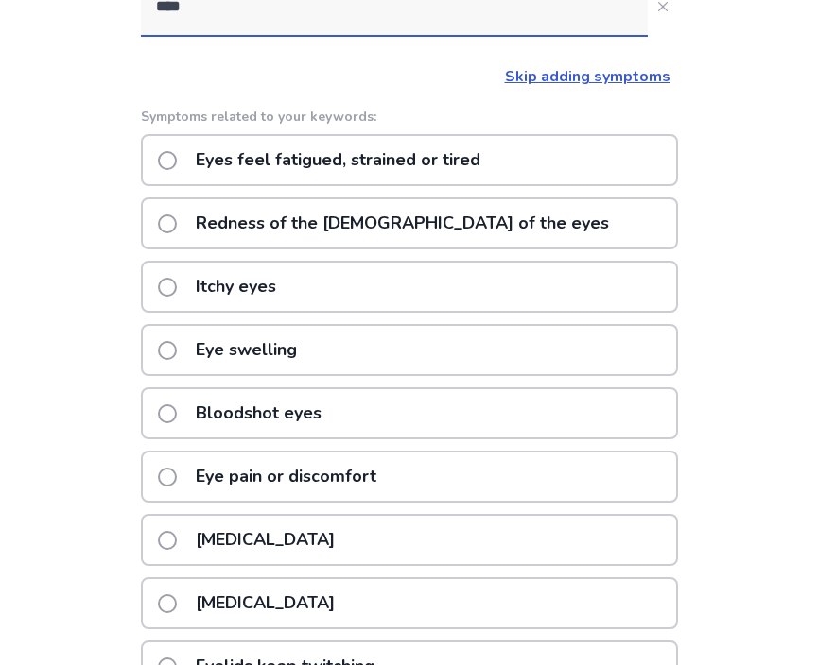
click at [195, 537] on p "[MEDICAL_DATA]" at bounding box center [265, 540] width 162 height 48
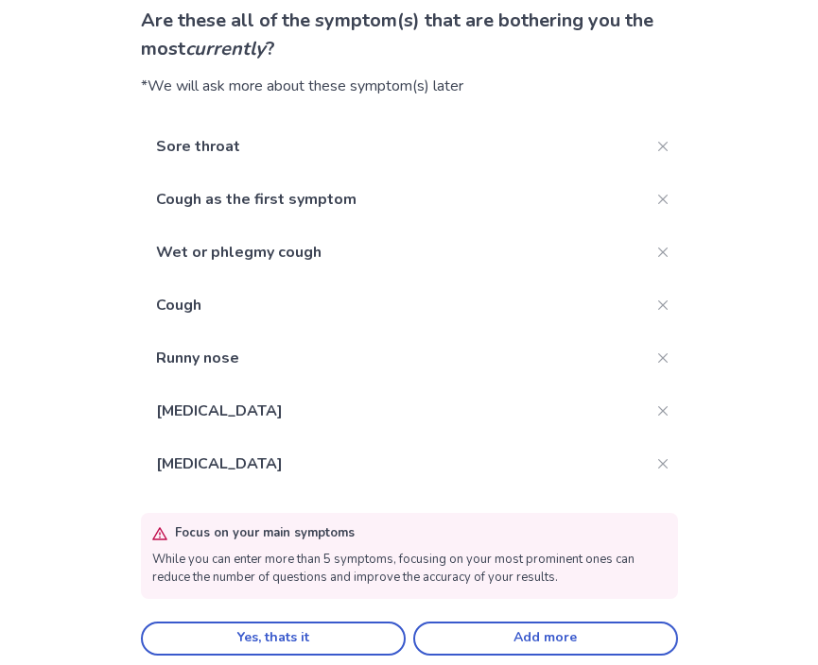
scroll to position [149, 0]
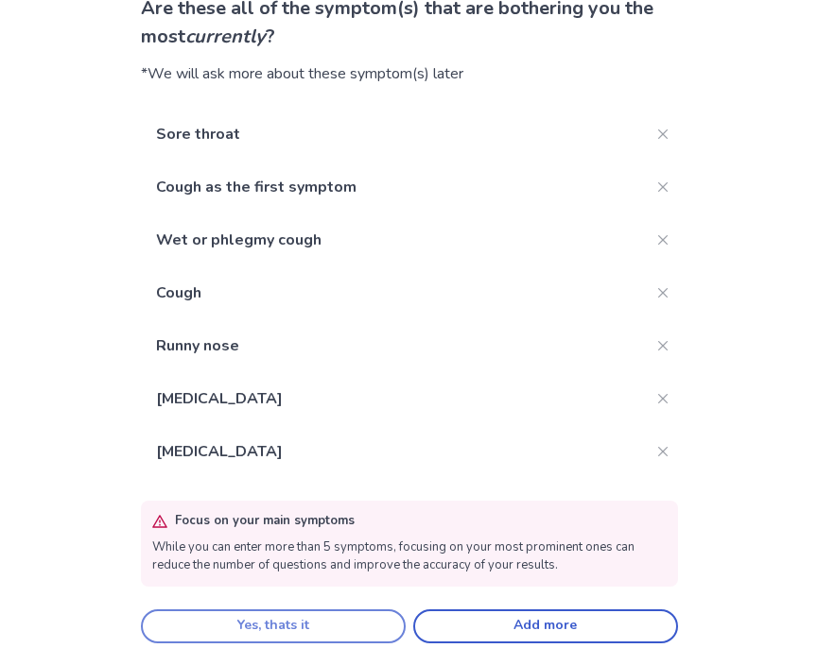
click at [325, 620] on button "Yes, thats it" at bounding box center [273, 627] width 265 height 34
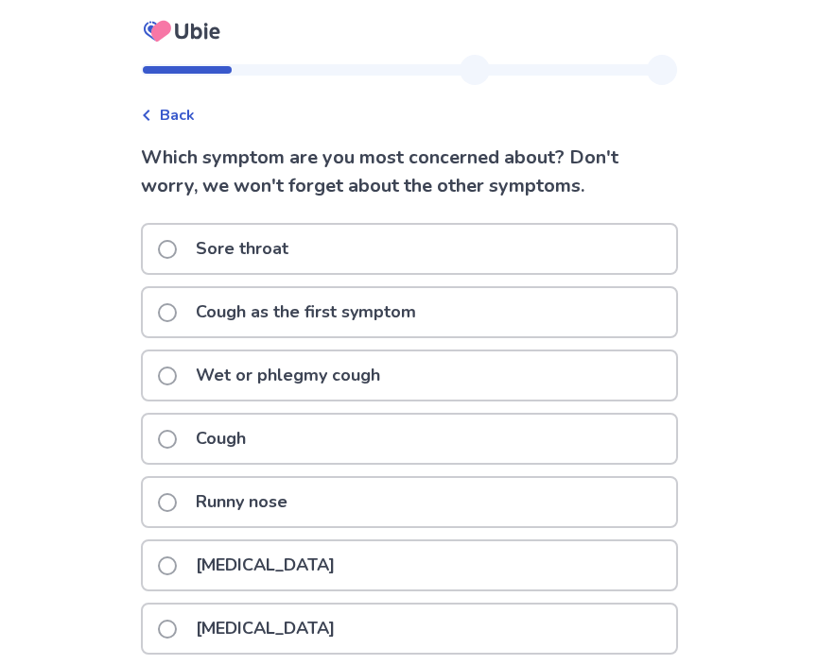
click at [192, 128] on div "Back Which symptom are you most concerned about? Don't worry, we won't forget a…" at bounding box center [409, 372] width 567 height 634
click at [192, 118] on span "Back" at bounding box center [177, 115] width 35 height 23
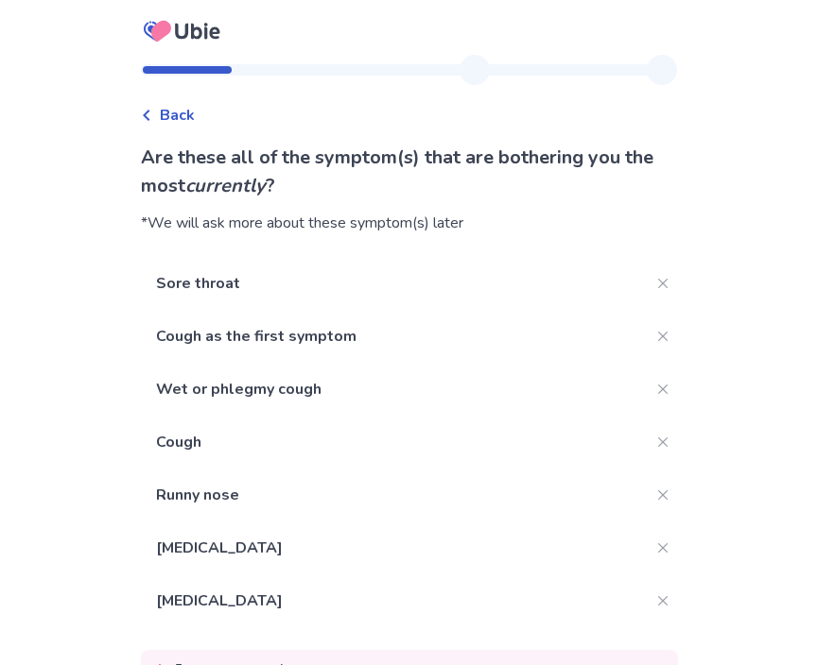
scroll to position [149, 0]
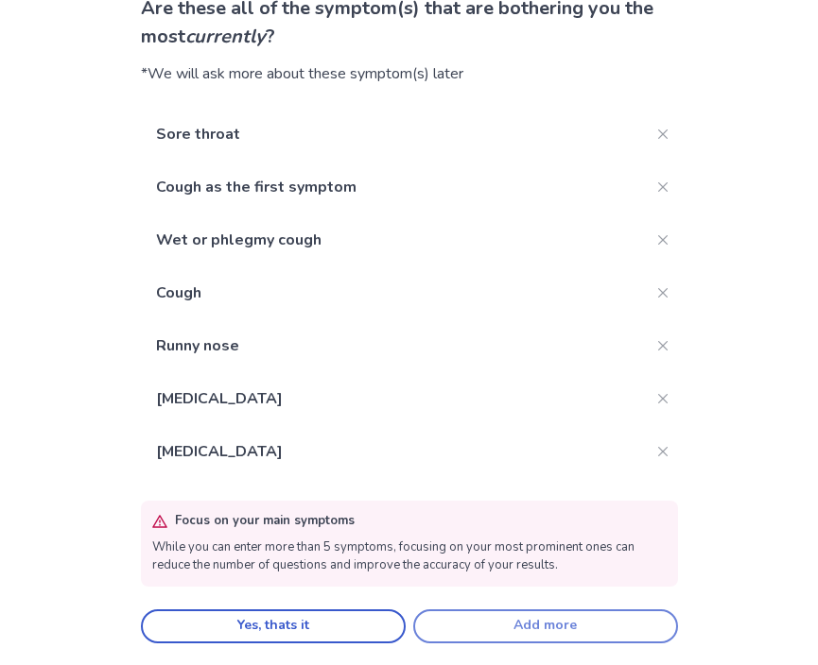
click at [456, 628] on button "Add more" at bounding box center [545, 627] width 265 height 34
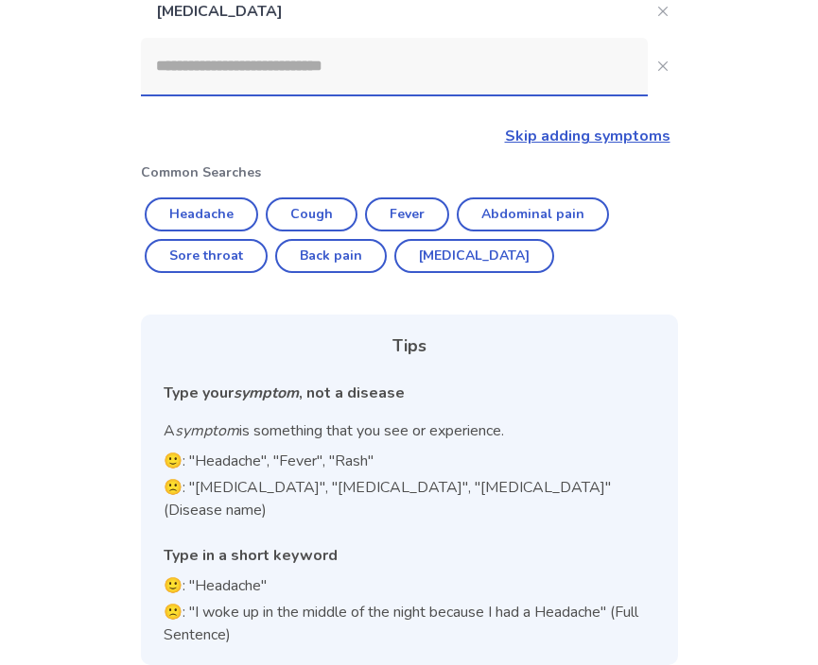
click at [217, 74] on input at bounding box center [394, 66] width 507 height 57
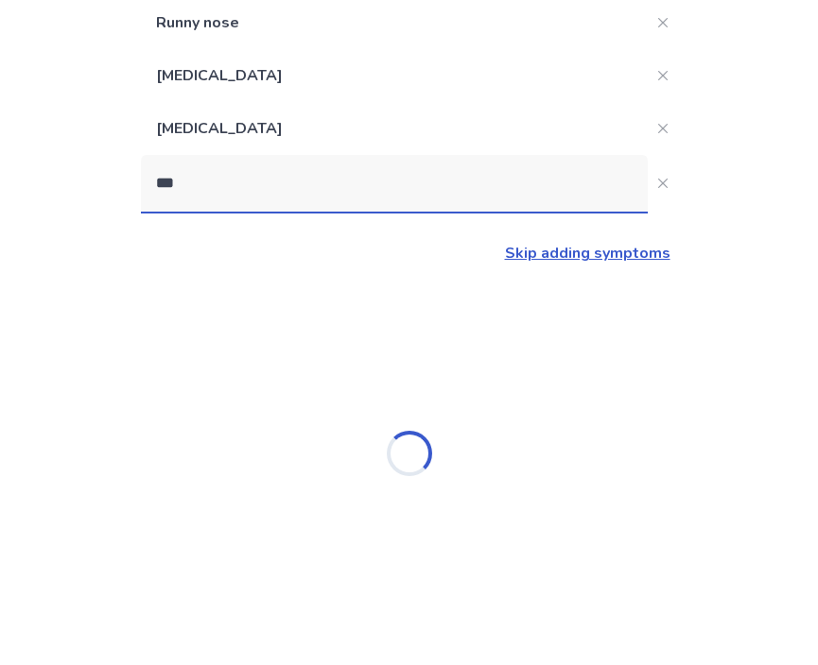
scroll to position [439, 0]
type input "********"
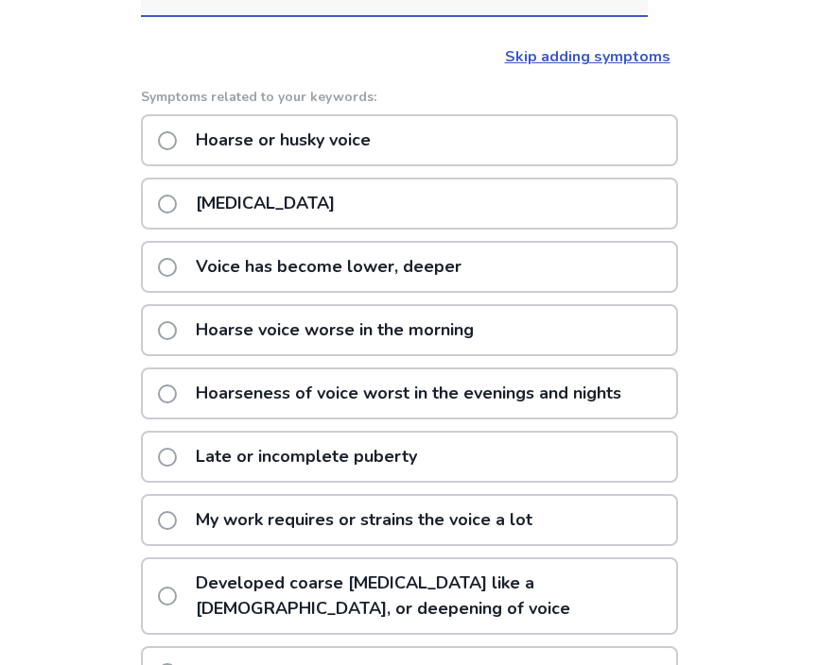
scroll to position [634, 0]
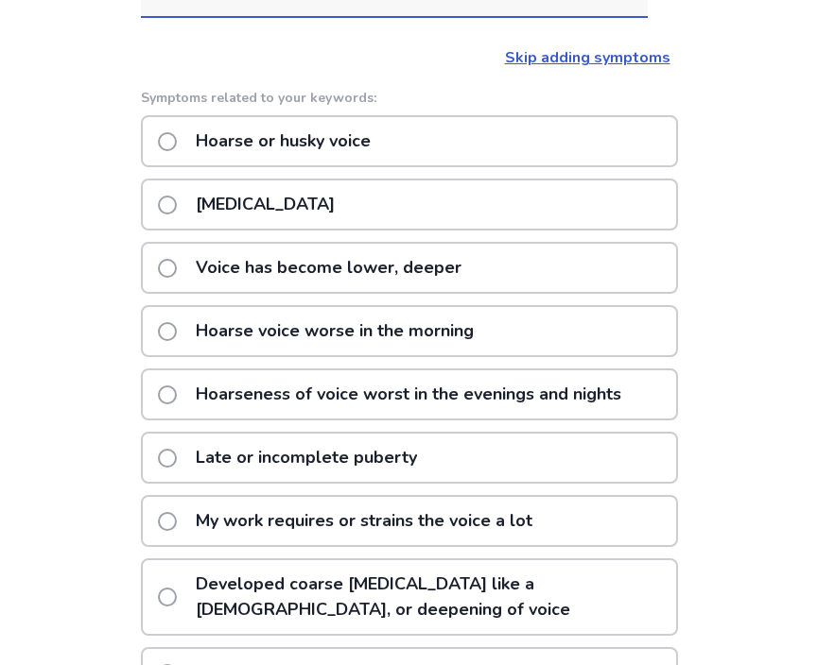
click at [214, 140] on p "Hoarse or husky voice" at bounding box center [283, 141] width 198 height 48
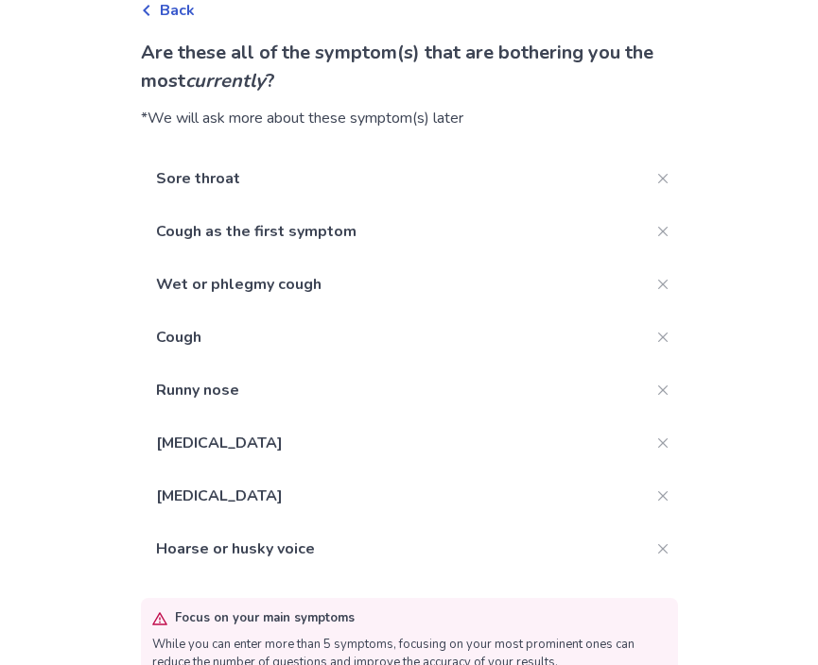
scroll to position [202, 0]
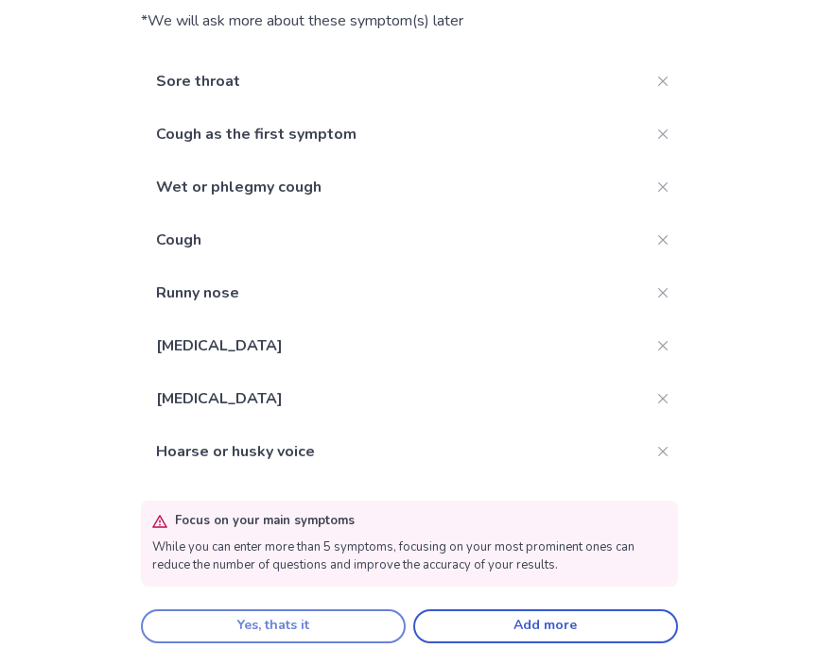
click at [331, 630] on button "Yes, thats it" at bounding box center [273, 627] width 265 height 34
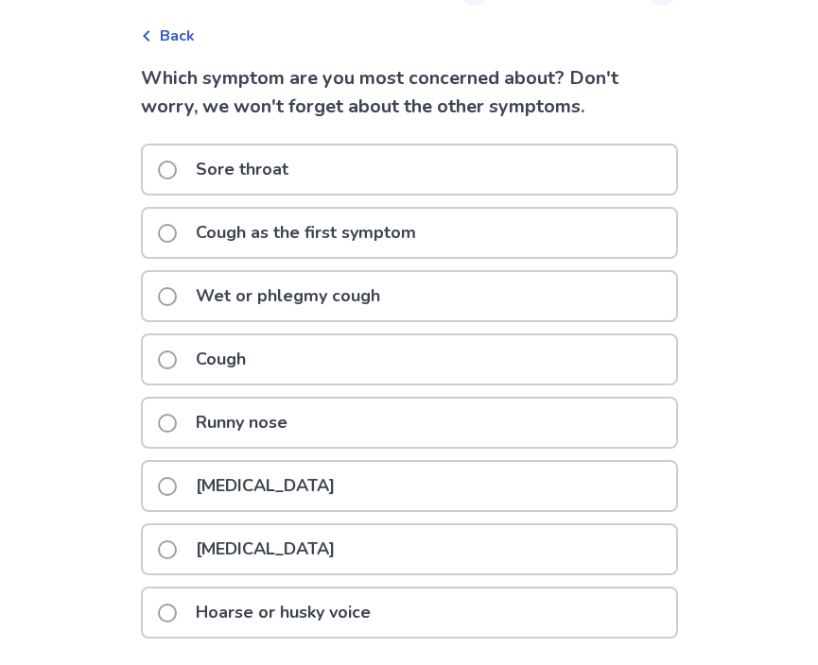
scroll to position [87, 0]
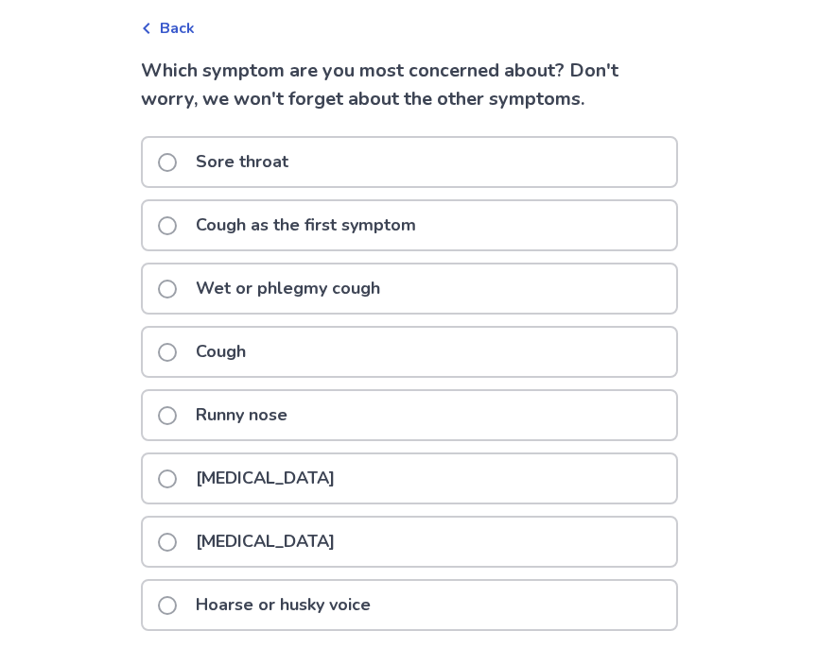
click at [236, 292] on p "Wet or phlegmy cough" at bounding box center [287, 289] width 207 height 48
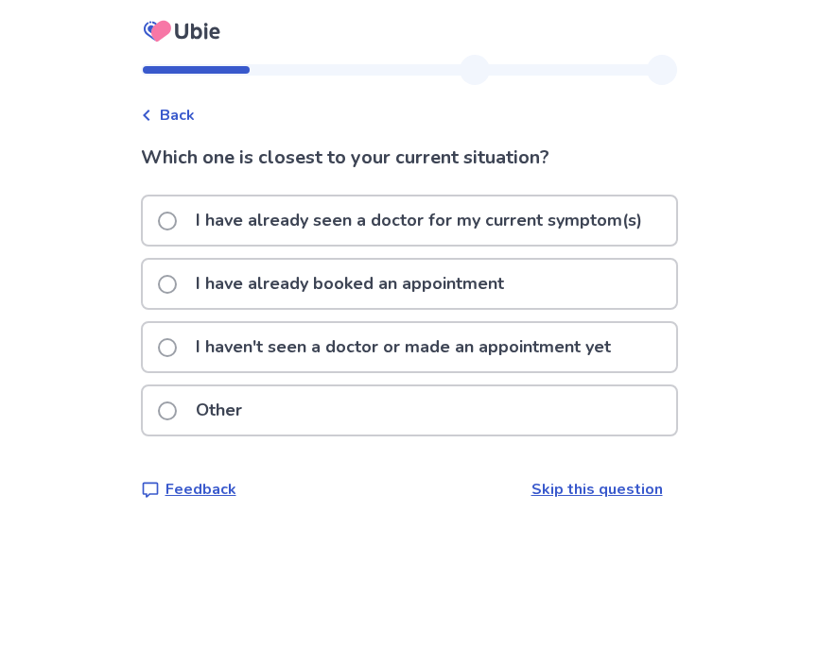
click at [226, 345] on p "I haven't seen a doctor or made an appointment yet" at bounding box center [403, 347] width 438 height 48
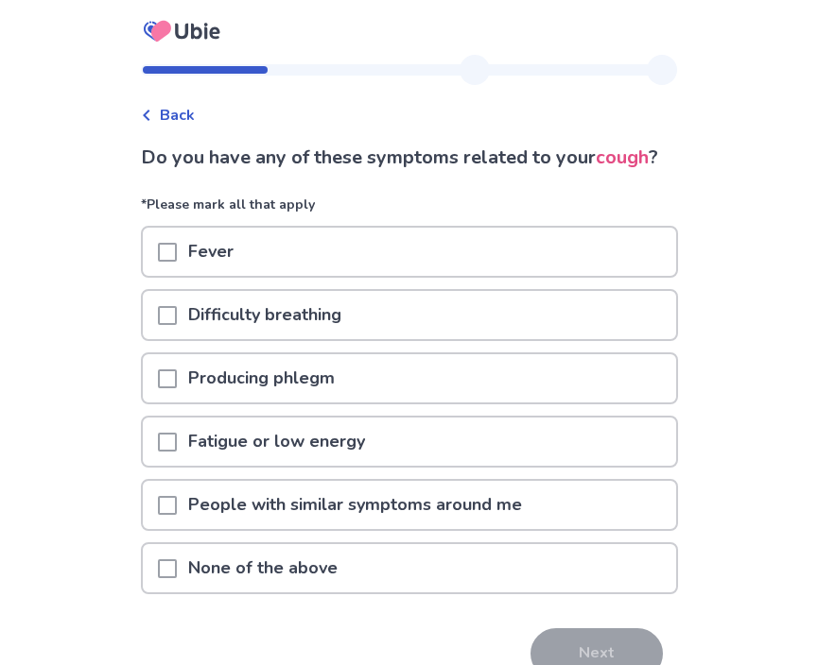
click at [177, 388] on span at bounding box center [167, 379] width 19 height 19
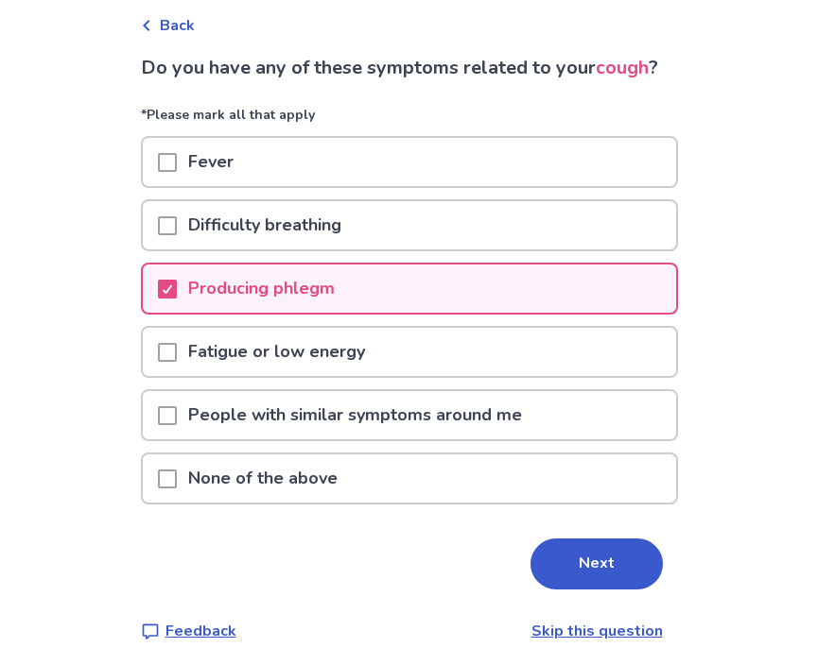
scroll to position [92, 0]
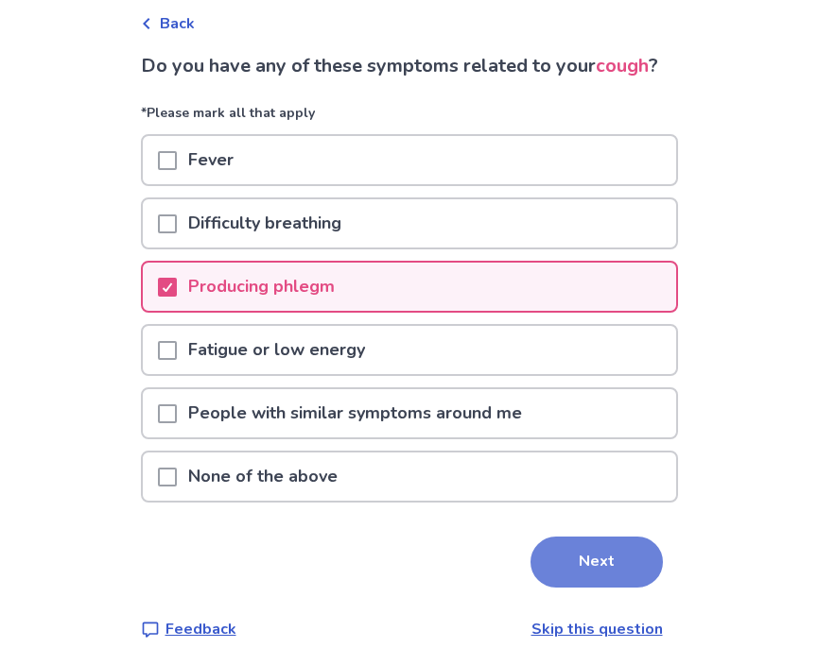
click at [589, 578] on button "Next" at bounding box center [596, 562] width 132 height 51
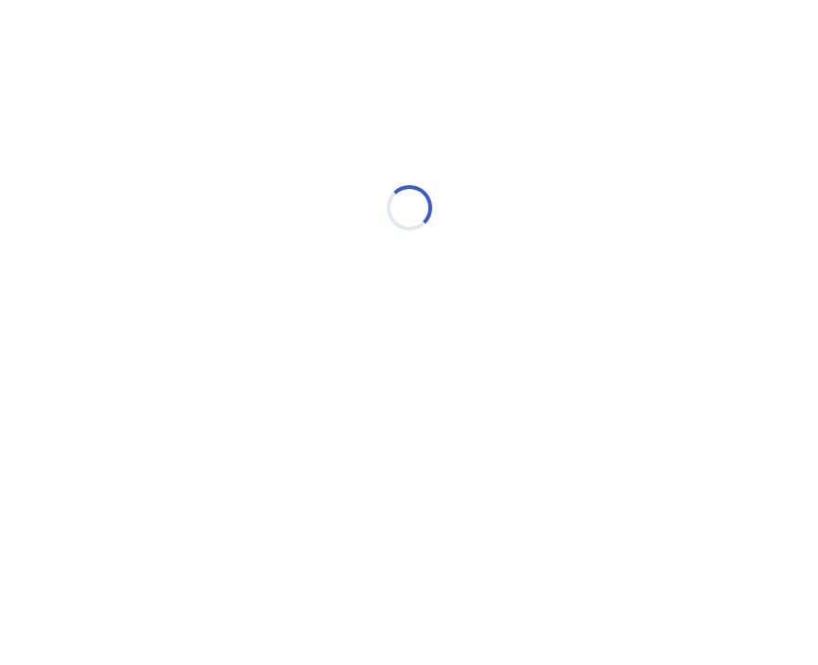
scroll to position [0, 0]
select select "*"
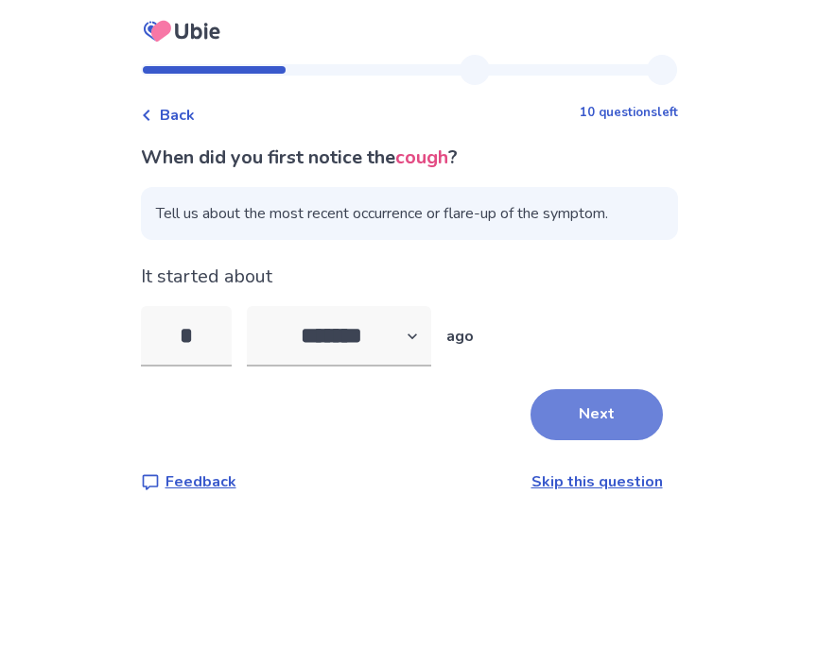
type input "*"
click at [620, 412] on button "Next" at bounding box center [596, 414] width 132 height 51
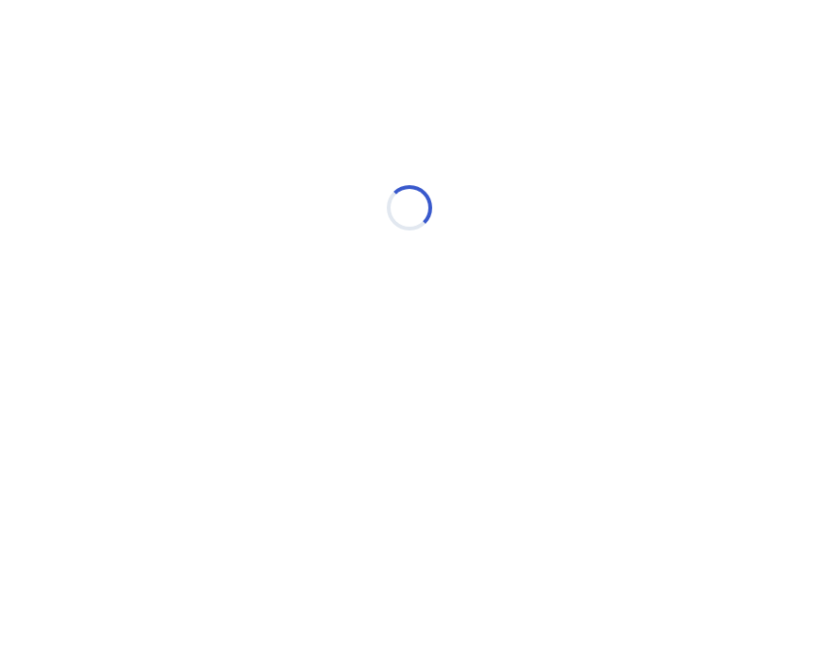
select select "*"
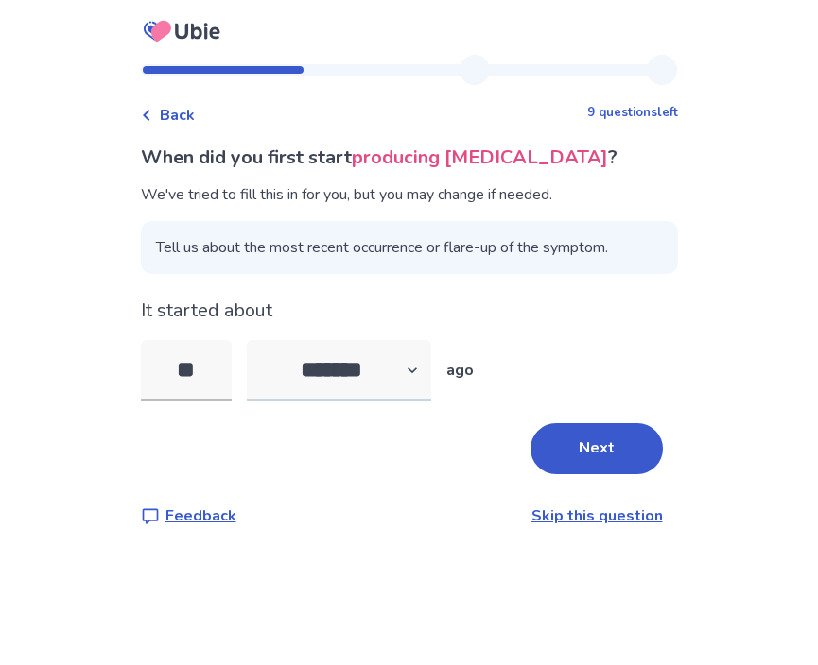
type input "*"
click at [576, 440] on button "Next" at bounding box center [596, 448] width 132 height 51
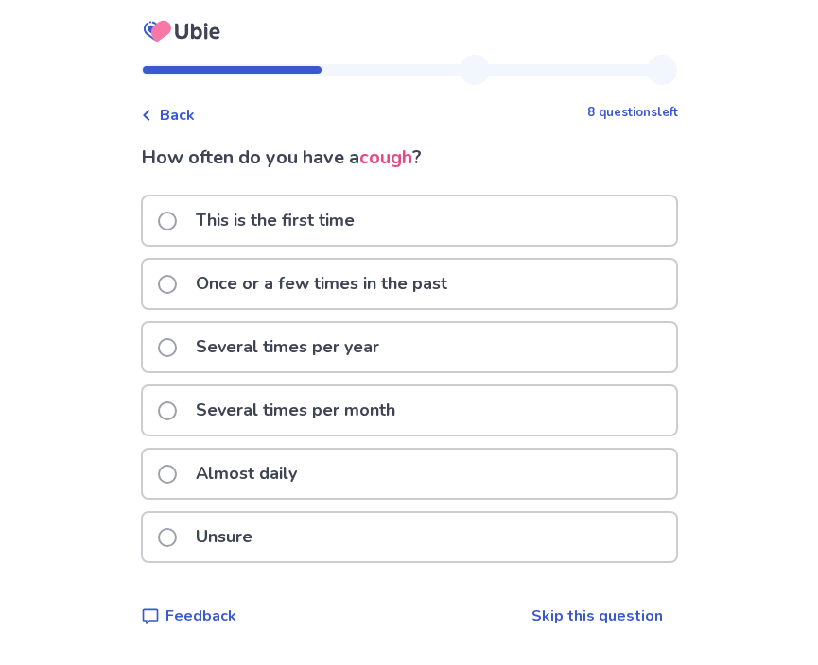
click at [293, 269] on p "Once or a few times in the past" at bounding box center [321, 284] width 274 height 48
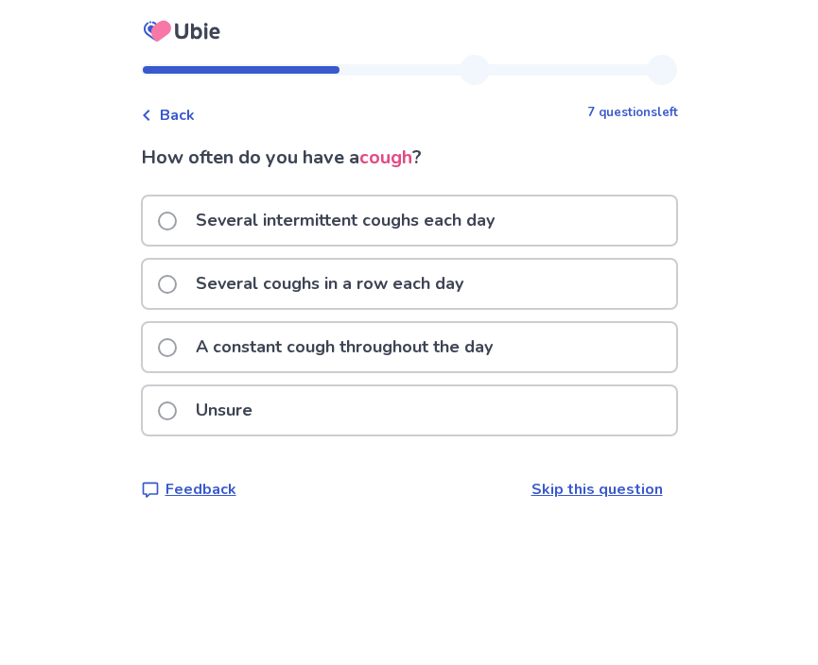
click at [169, 129] on div "Back 7 questions left How often do you have a cough ? Several intermittent coug…" at bounding box center [409, 293] width 567 height 476
click at [177, 108] on span "Back" at bounding box center [177, 115] width 35 height 23
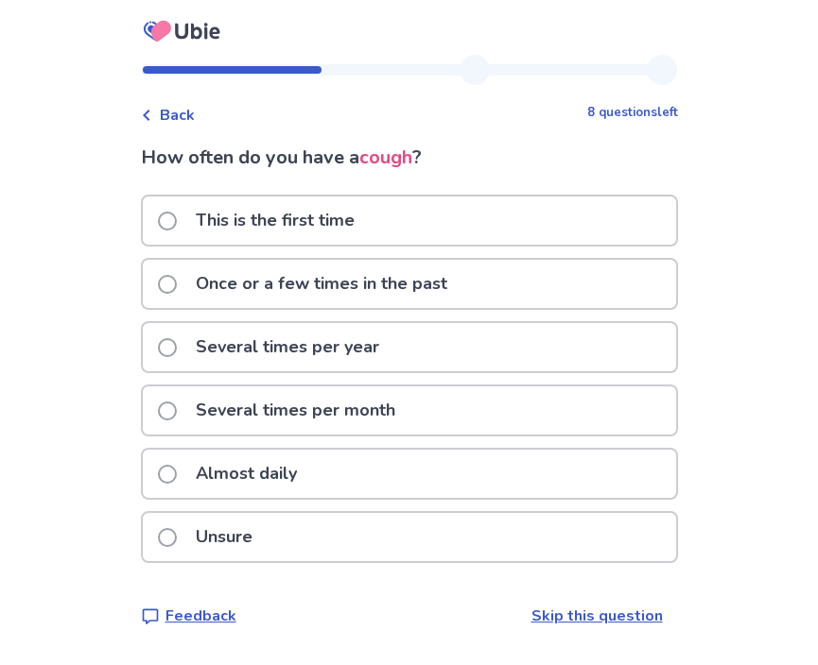
click at [232, 230] on p "This is the first time" at bounding box center [274, 221] width 181 height 48
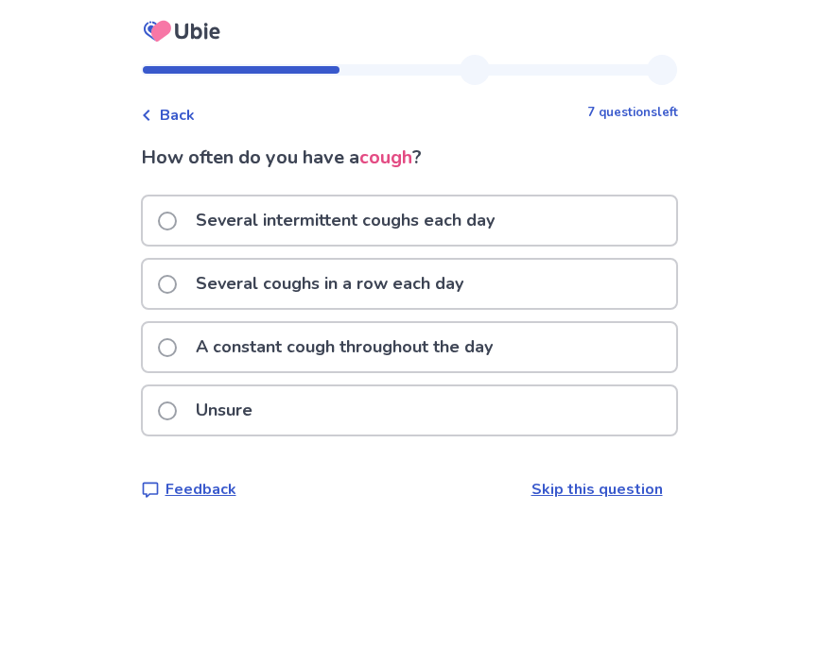
click at [250, 355] on p "A constant cough throughout the day" at bounding box center [343, 347] width 319 height 48
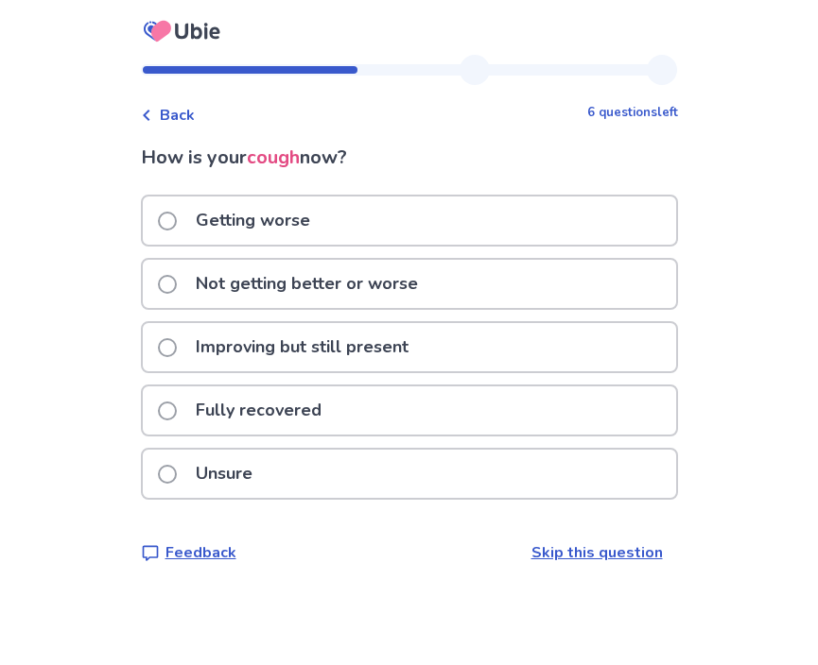
click at [274, 337] on p "Improving but still present" at bounding box center [301, 347] width 235 height 48
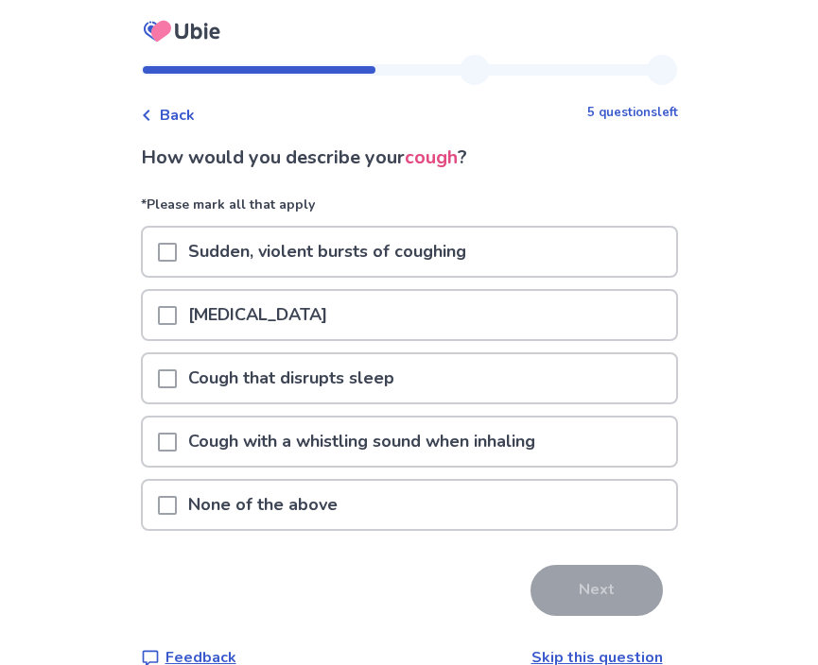
click at [188, 254] on p "Sudden, violent bursts of coughing" at bounding box center [327, 252] width 301 height 48
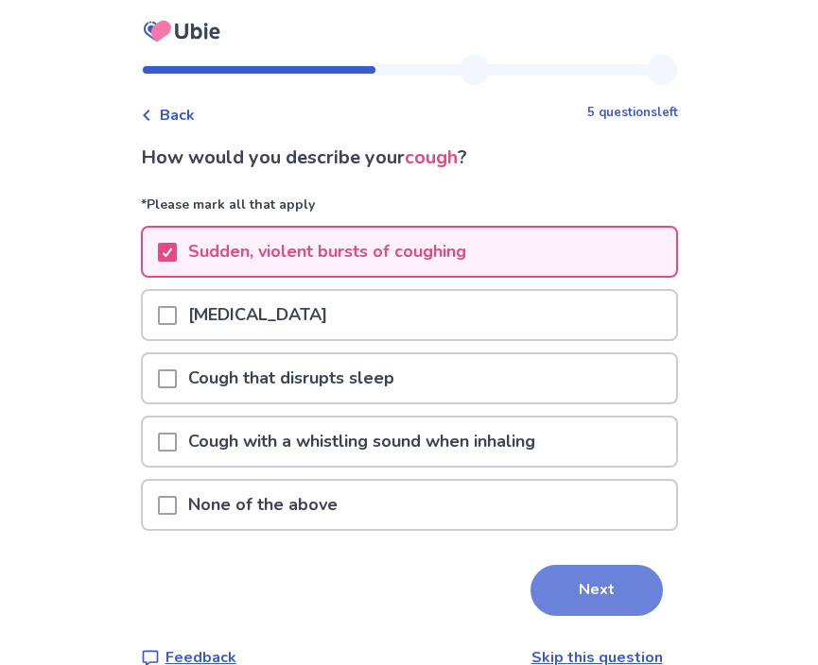
click at [559, 577] on button "Next" at bounding box center [596, 590] width 132 height 51
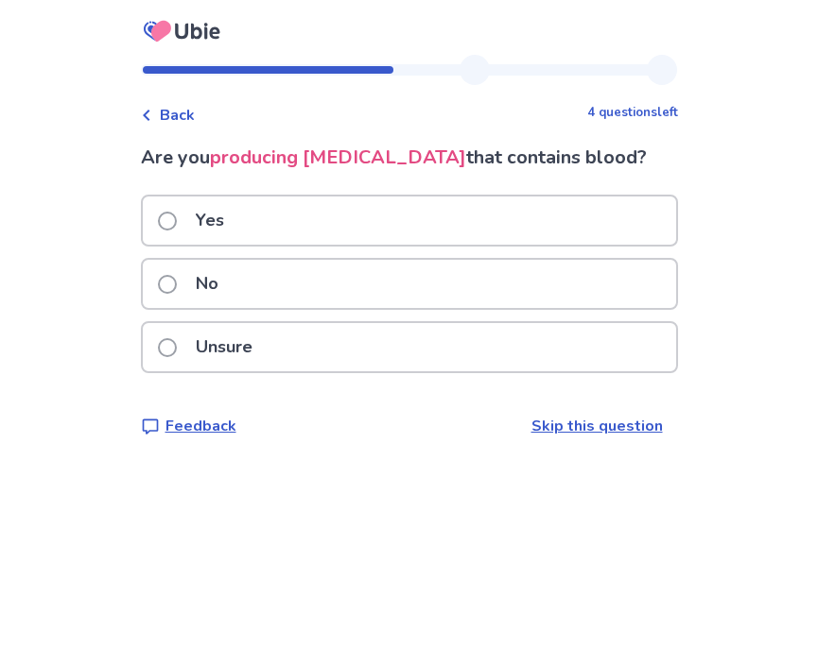
click at [288, 286] on div "No" at bounding box center [409, 284] width 533 height 48
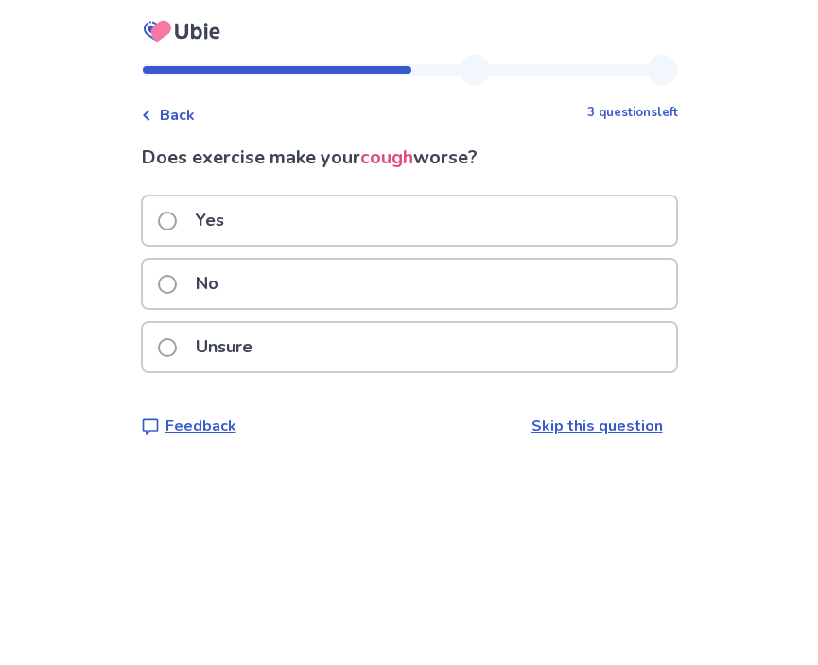
click at [306, 347] on div "Unsure" at bounding box center [409, 347] width 533 height 48
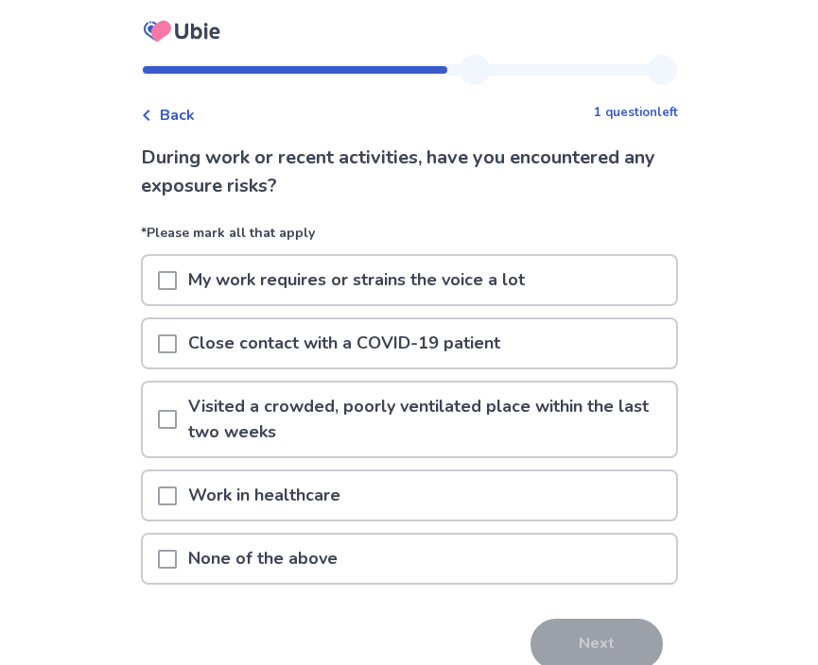
click at [177, 415] on span at bounding box center [167, 419] width 19 height 19
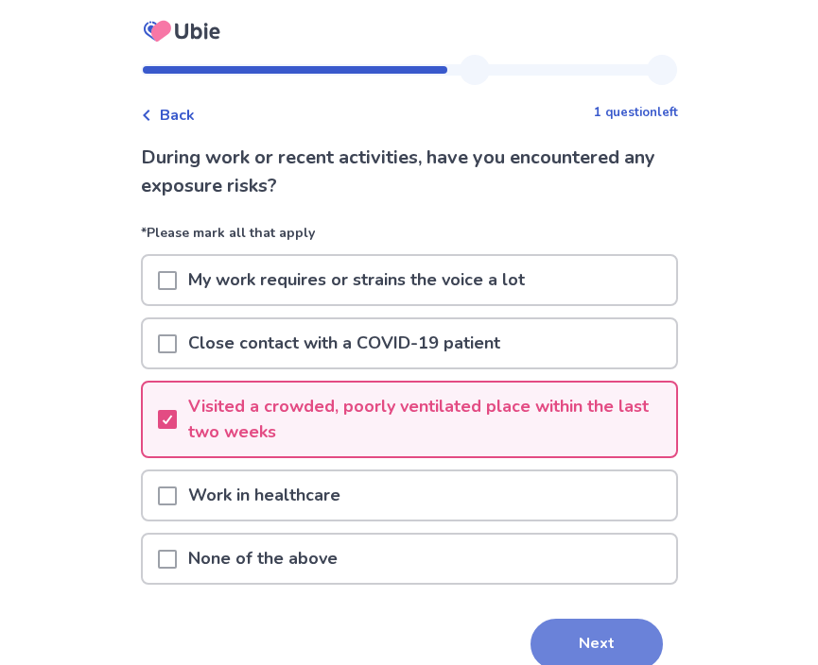
click at [584, 629] on button "Next" at bounding box center [596, 644] width 132 height 51
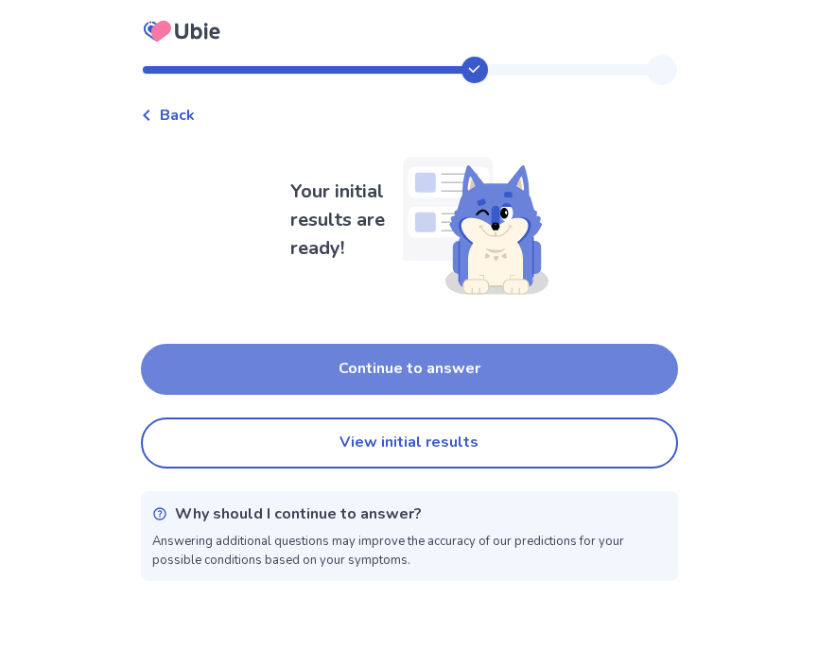
click at [432, 373] on button "Continue to answer" at bounding box center [409, 369] width 537 height 51
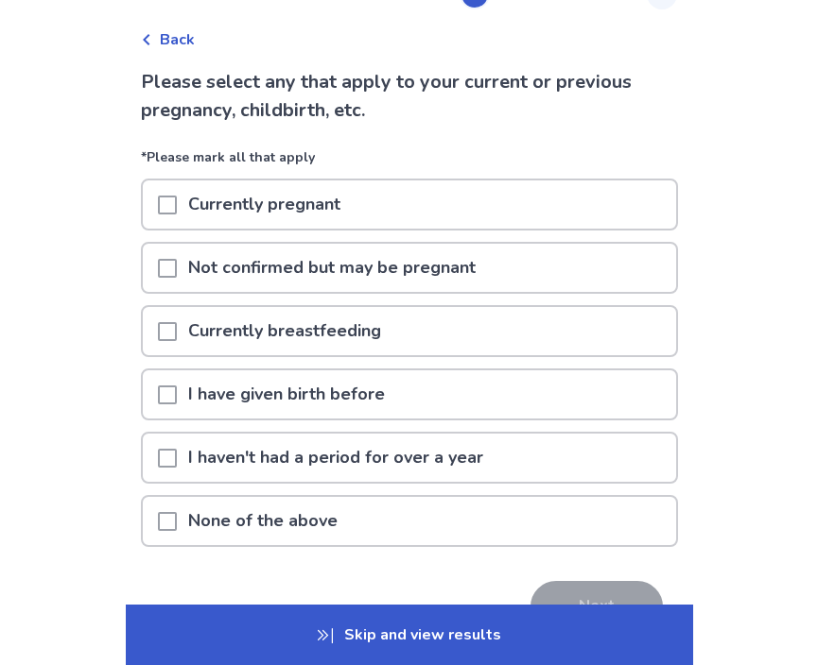
scroll to position [82, 0]
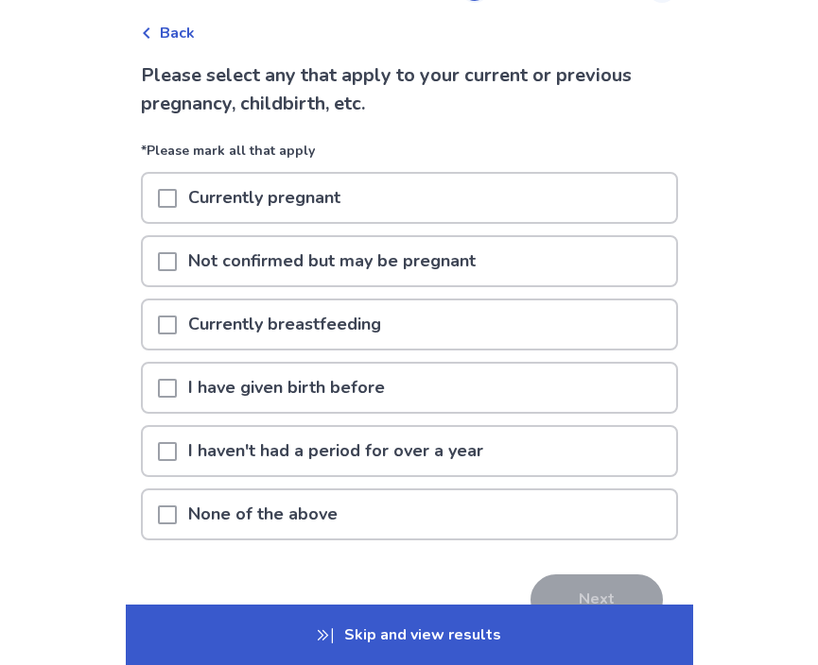
click at [294, 517] on p "None of the above" at bounding box center [263, 515] width 172 height 48
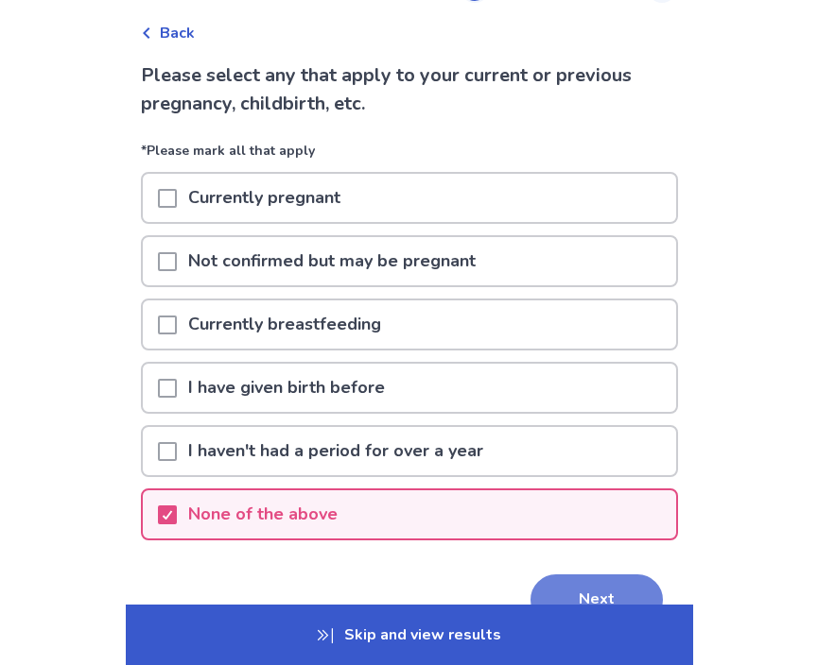
click at [563, 585] on button "Next" at bounding box center [596, 600] width 132 height 51
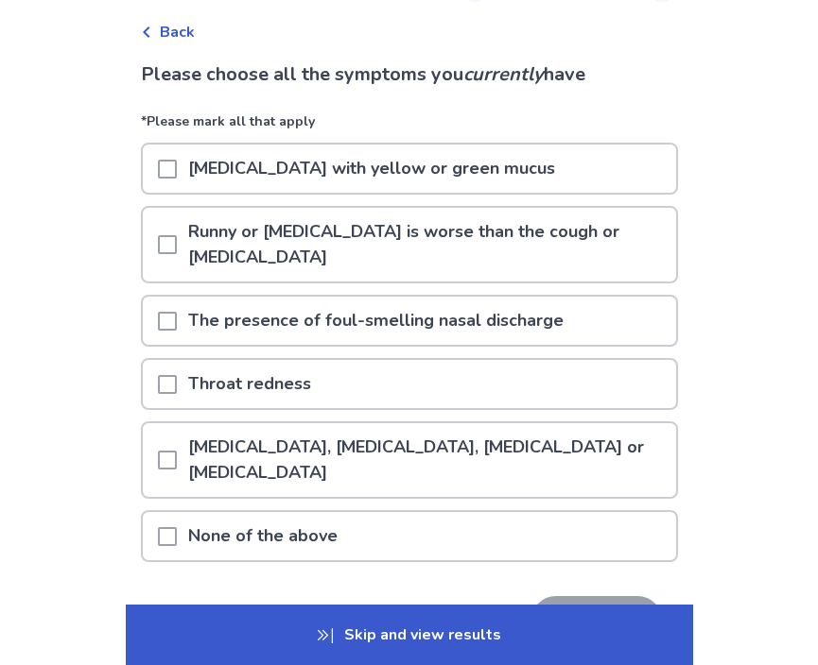
scroll to position [89, 0]
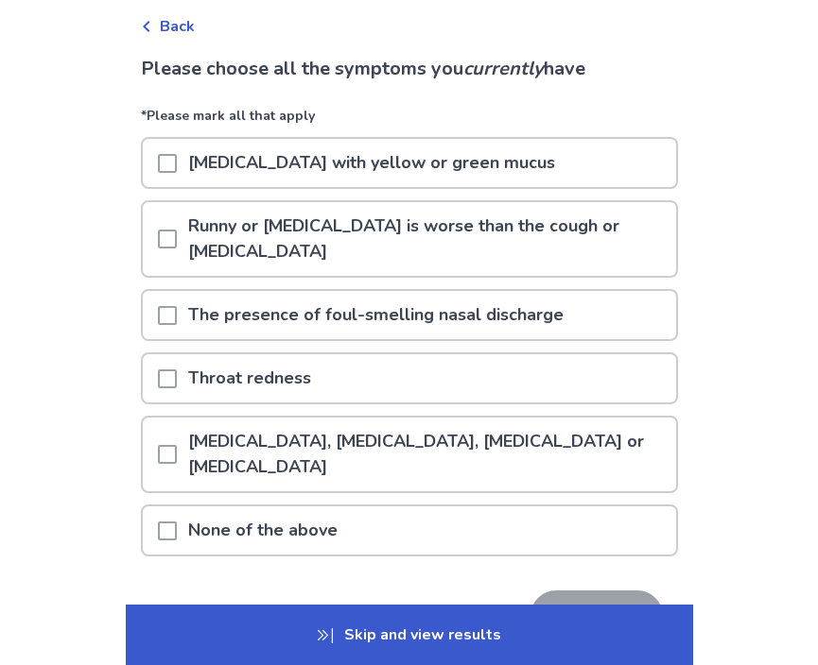
click at [360, 161] on p "[MEDICAL_DATA] with yellow or green mucus" at bounding box center [371, 163] width 389 height 48
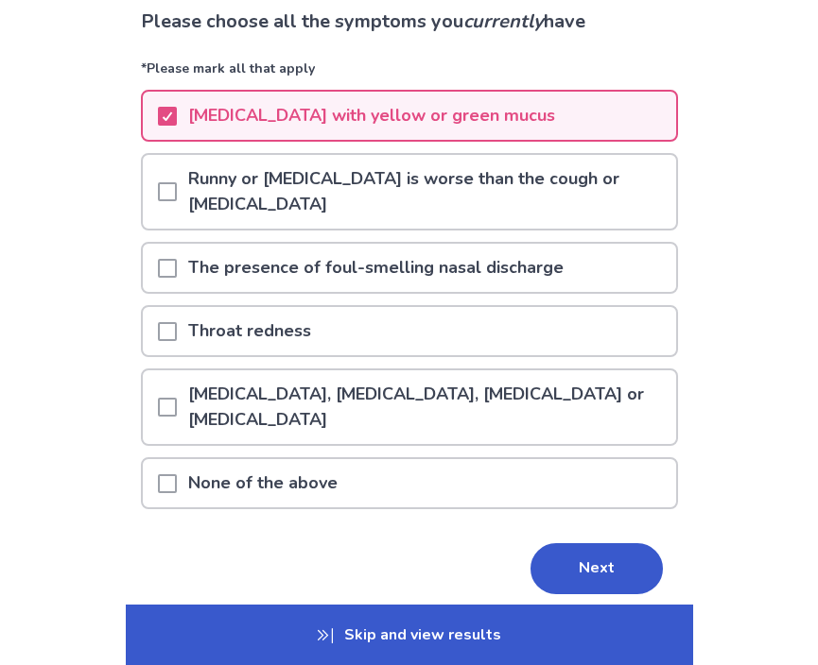
scroll to position [138, 0]
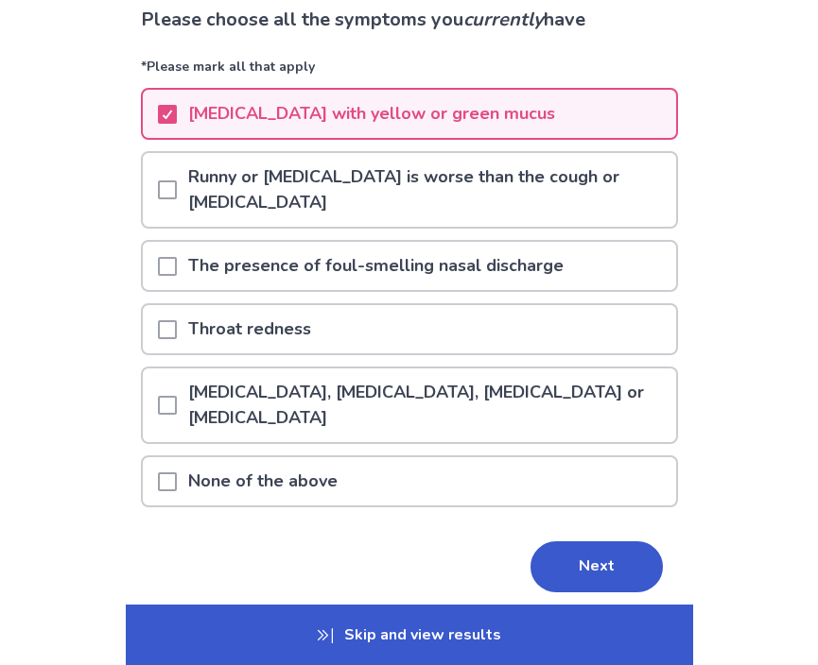
click at [333, 327] on div "Throat redness" at bounding box center [409, 329] width 533 height 48
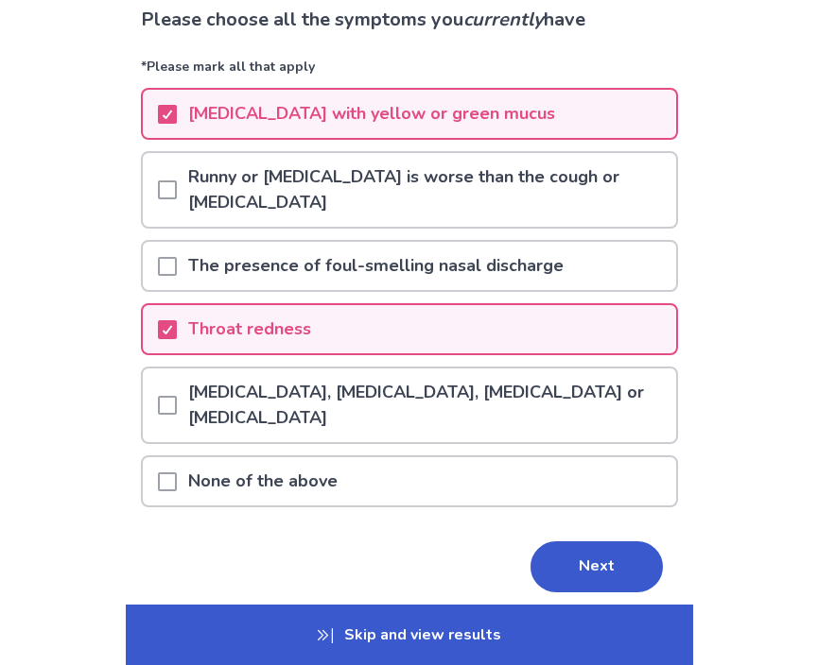
click at [340, 385] on p "[MEDICAL_DATA], [MEDICAL_DATA], [MEDICAL_DATA] or [MEDICAL_DATA]" at bounding box center [426, 406] width 499 height 74
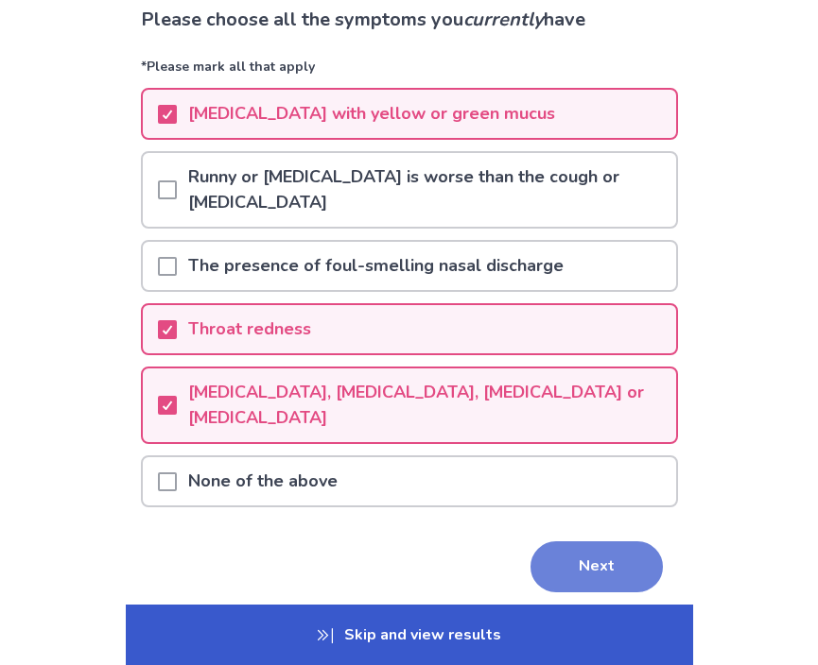
click at [552, 561] on button "Next" at bounding box center [596, 567] width 132 height 51
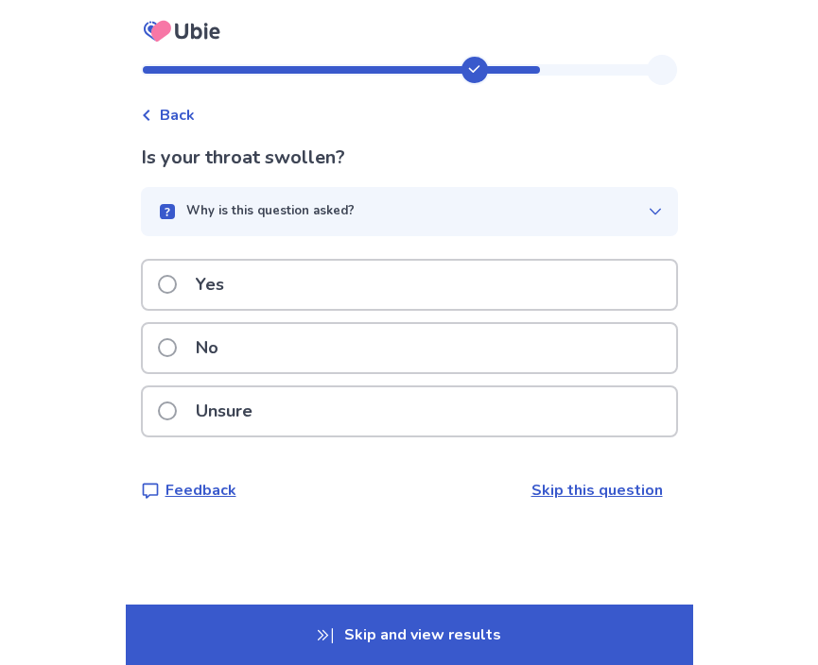
click at [345, 415] on div "Unsure" at bounding box center [409, 412] width 533 height 48
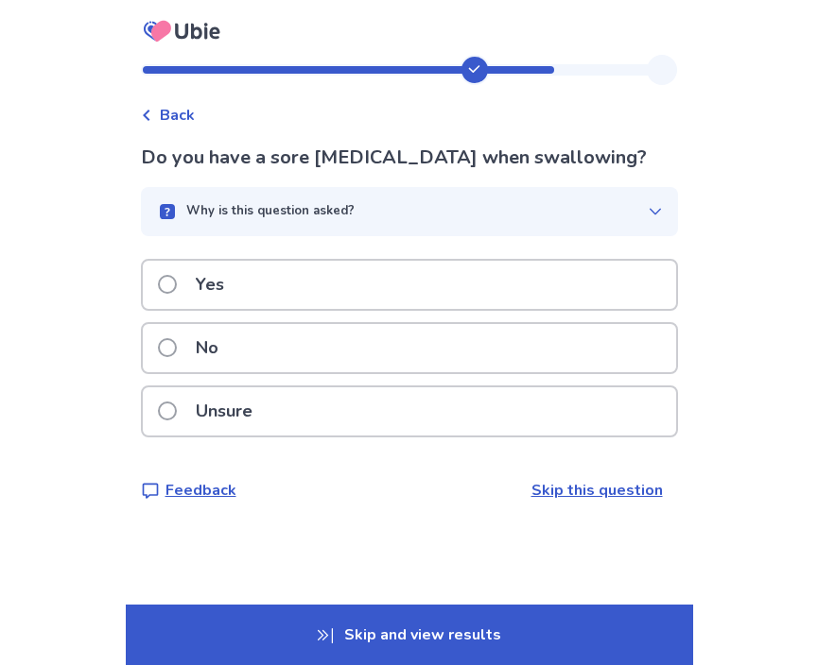
click at [287, 340] on div "No" at bounding box center [409, 348] width 533 height 48
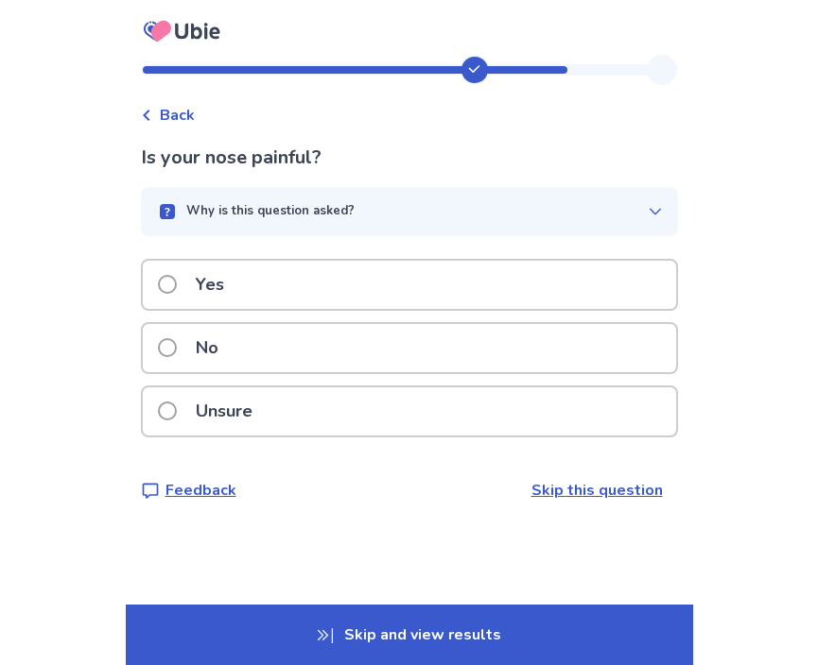
click at [287, 341] on div "No" at bounding box center [409, 348] width 533 height 48
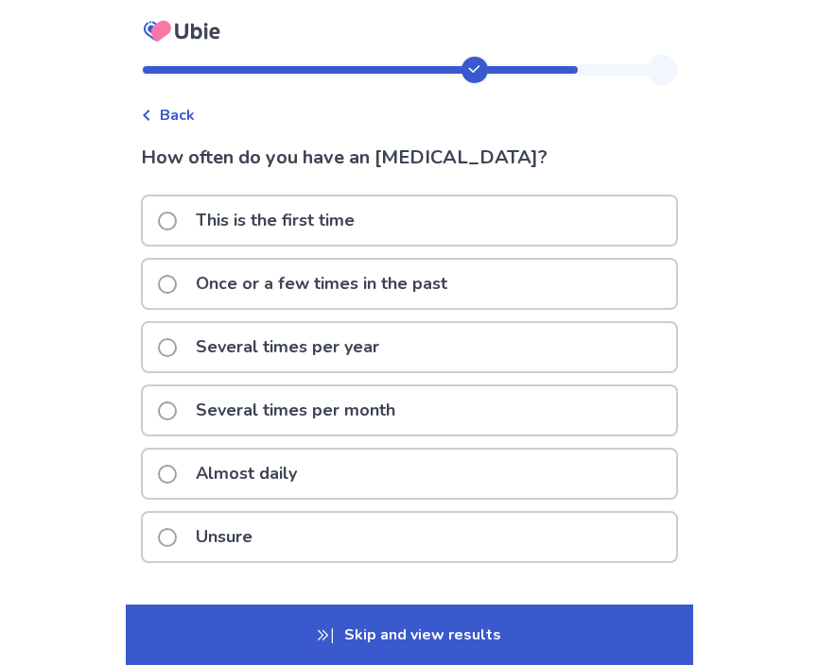
click at [237, 231] on p "This is the first time" at bounding box center [274, 221] width 181 height 48
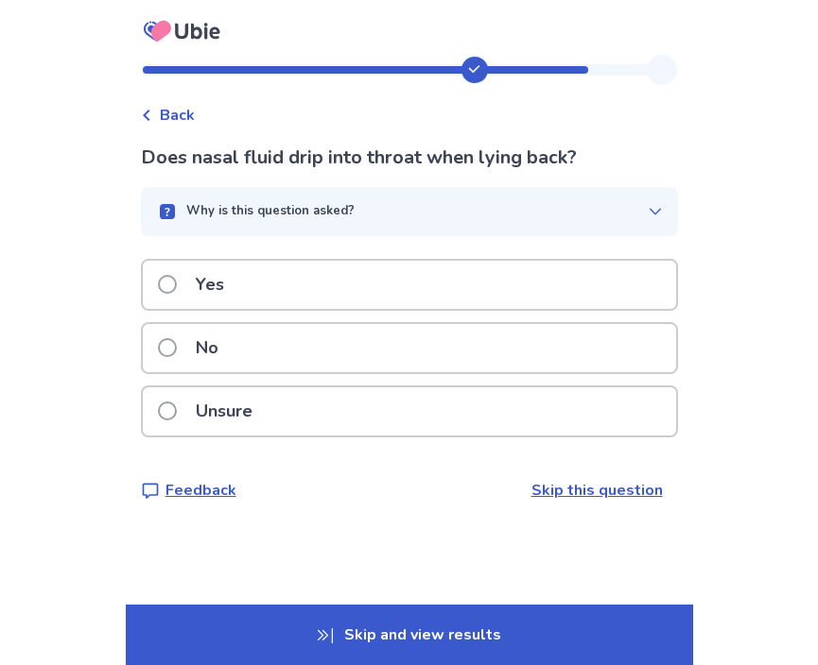
click at [220, 283] on p "Yes" at bounding box center [209, 285] width 51 height 48
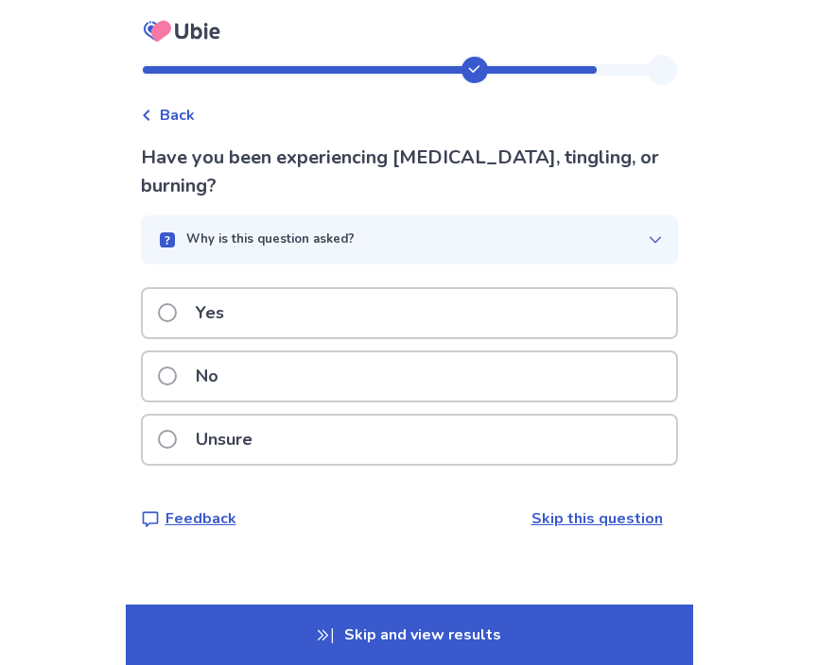
click at [208, 437] on p "Unsure" at bounding box center [223, 440] width 79 height 48
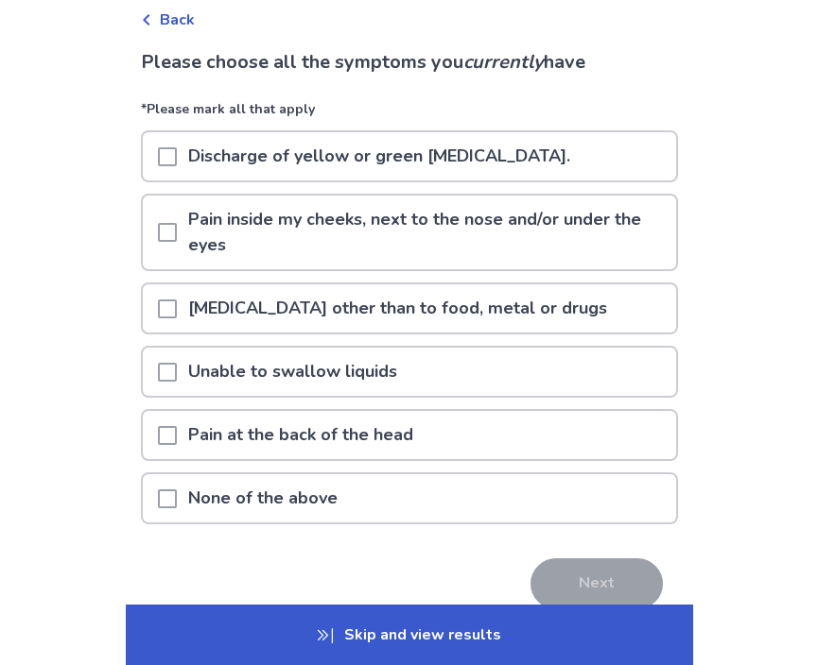
scroll to position [99, 0]
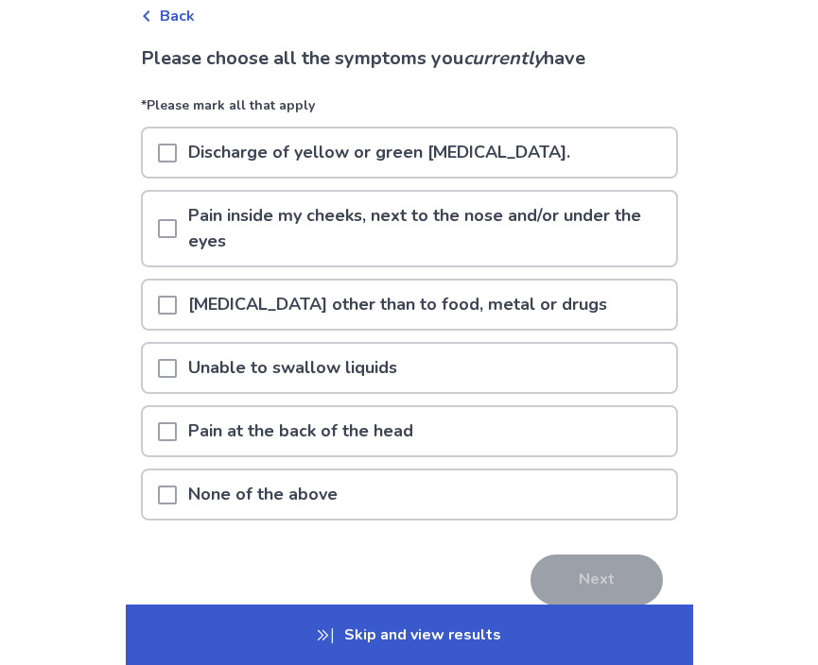
click at [289, 484] on p "None of the above" at bounding box center [263, 495] width 172 height 48
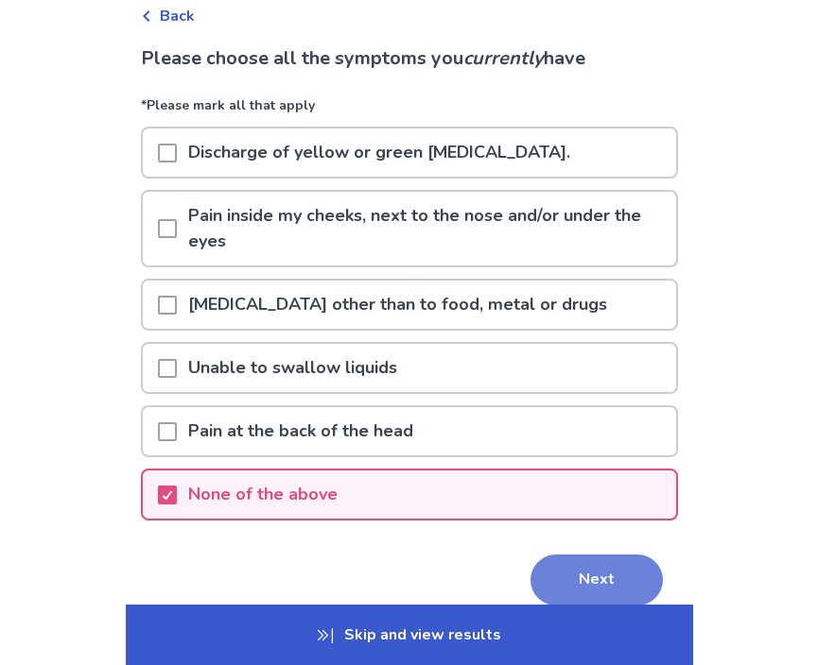
click at [566, 565] on button "Next" at bounding box center [596, 580] width 132 height 51
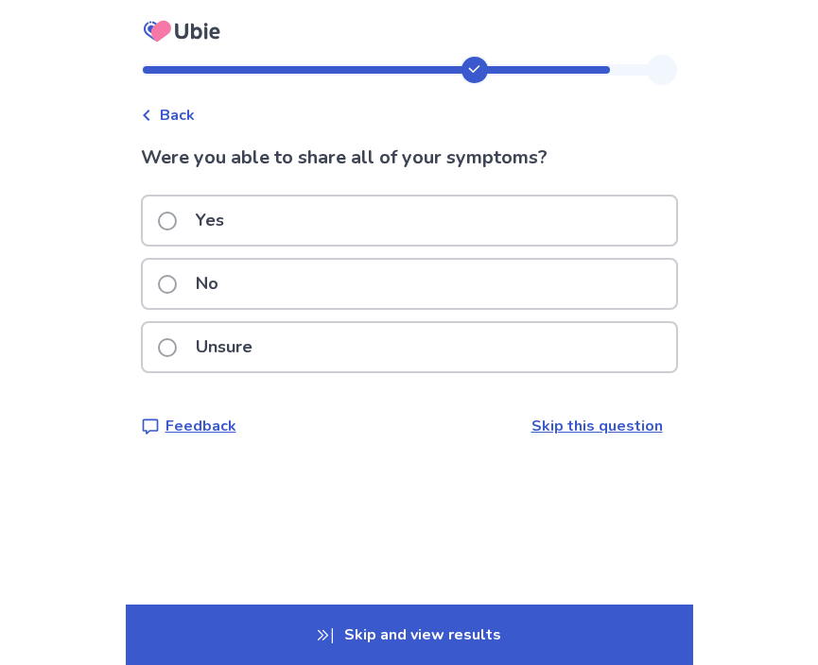
click at [177, 285] on span at bounding box center [167, 284] width 19 height 19
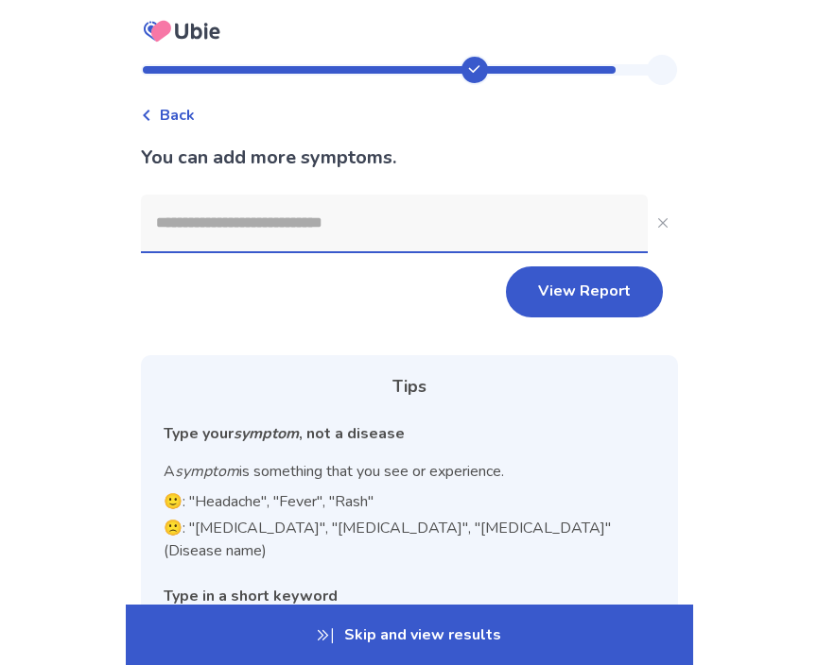
click at [210, 235] on input at bounding box center [394, 223] width 507 height 57
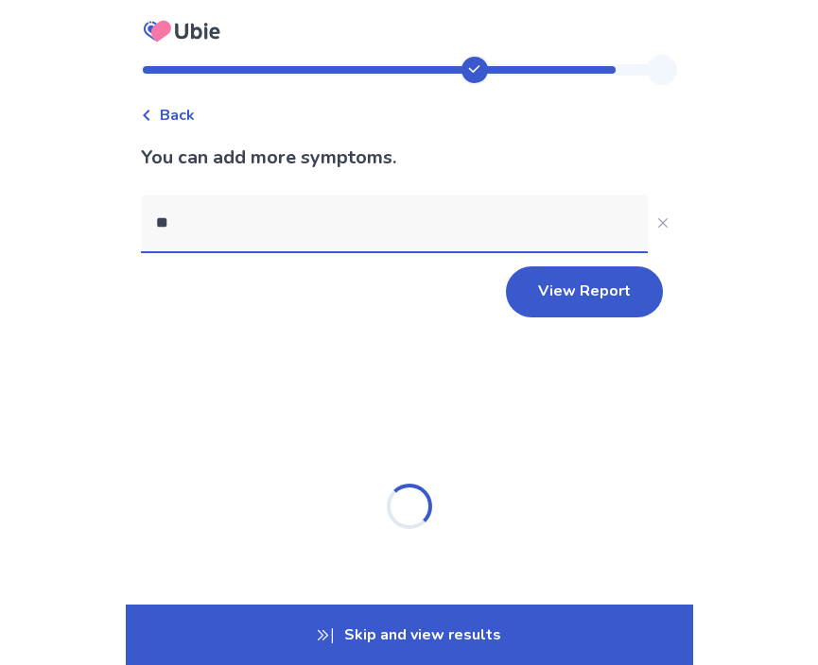
type input "*"
type input "********"
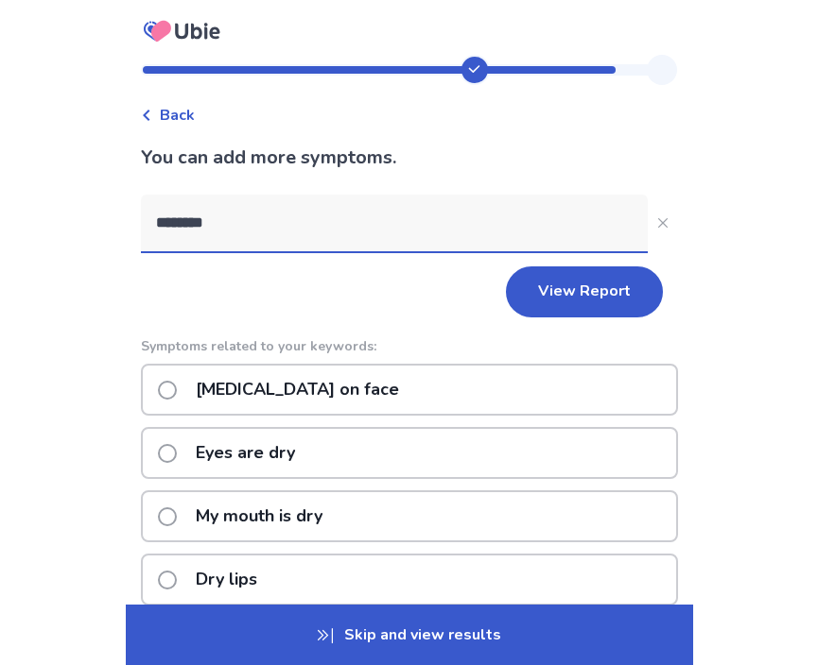
click at [226, 392] on p "[MEDICAL_DATA] on face" at bounding box center [297, 390] width 226 height 48
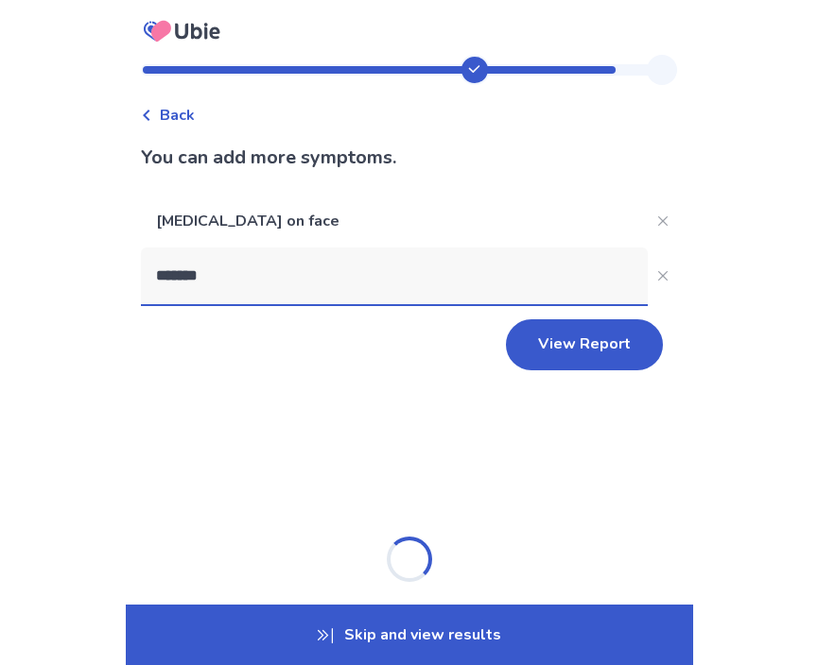
type input "********"
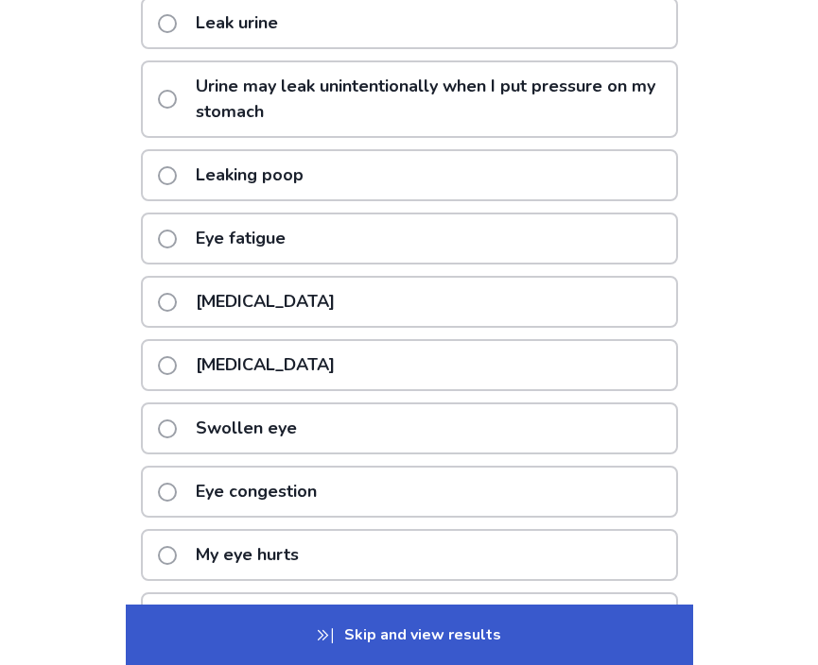
scroll to position [427, 0]
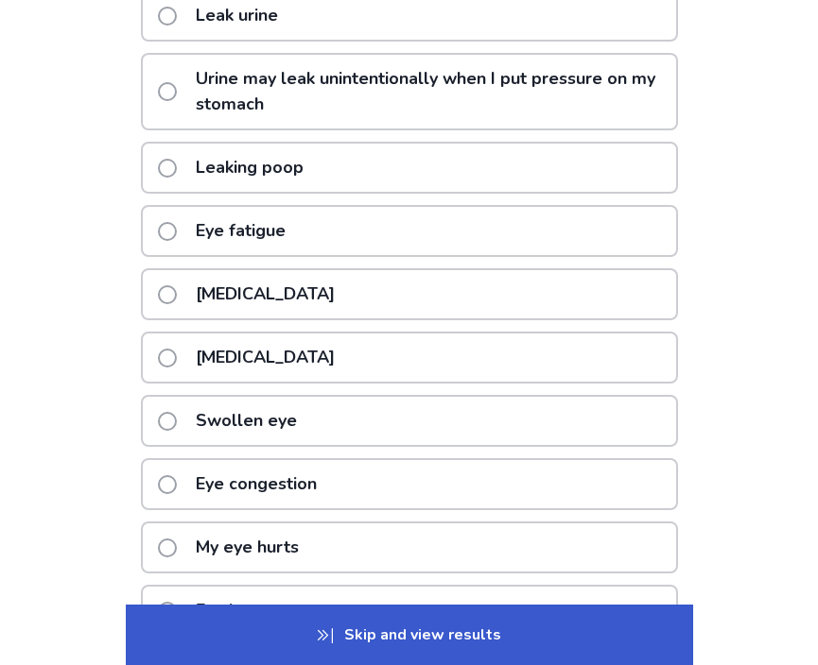
click at [296, 355] on p "[MEDICAL_DATA]" at bounding box center [265, 358] width 162 height 48
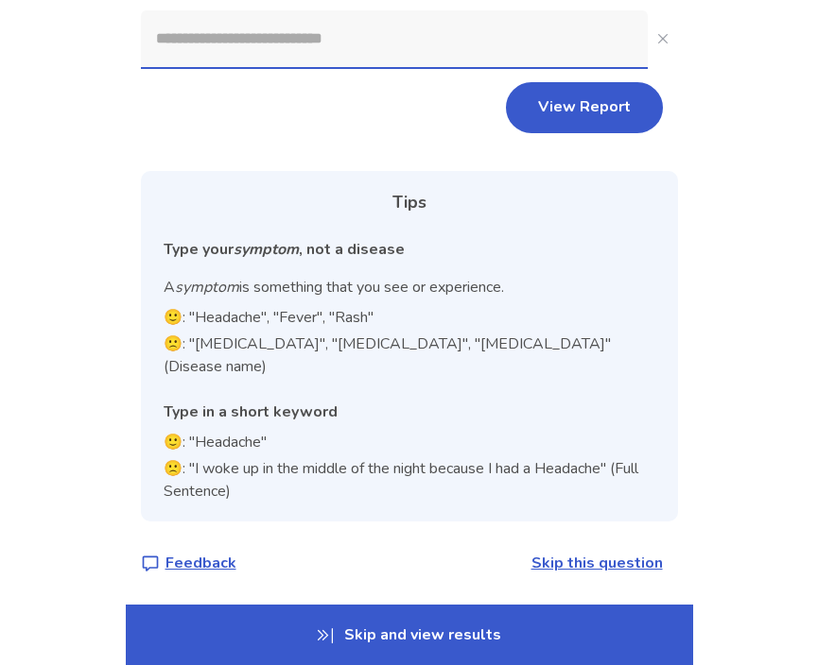
scroll to position [267, 0]
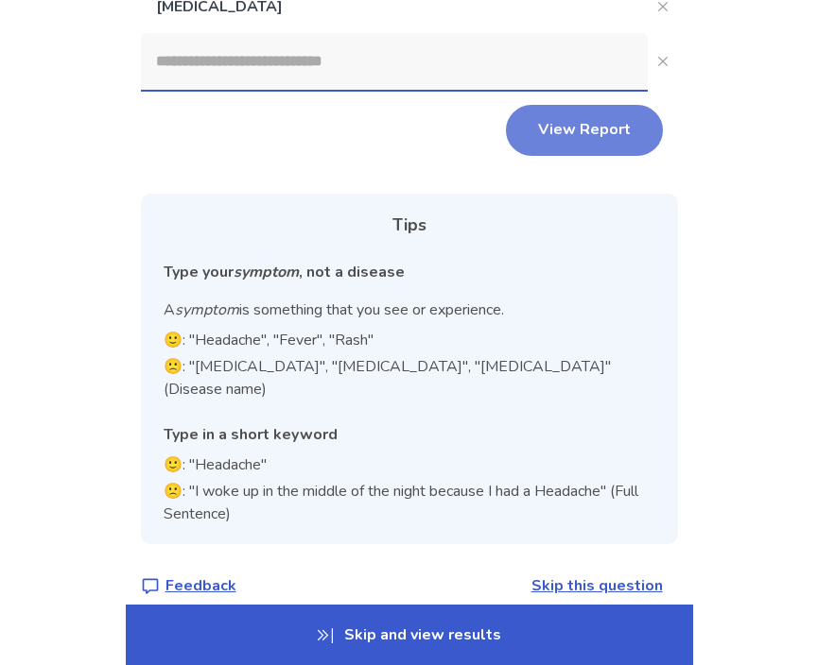
click at [578, 136] on button "View Report" at bounding box center [584, 130] width 157 height 51
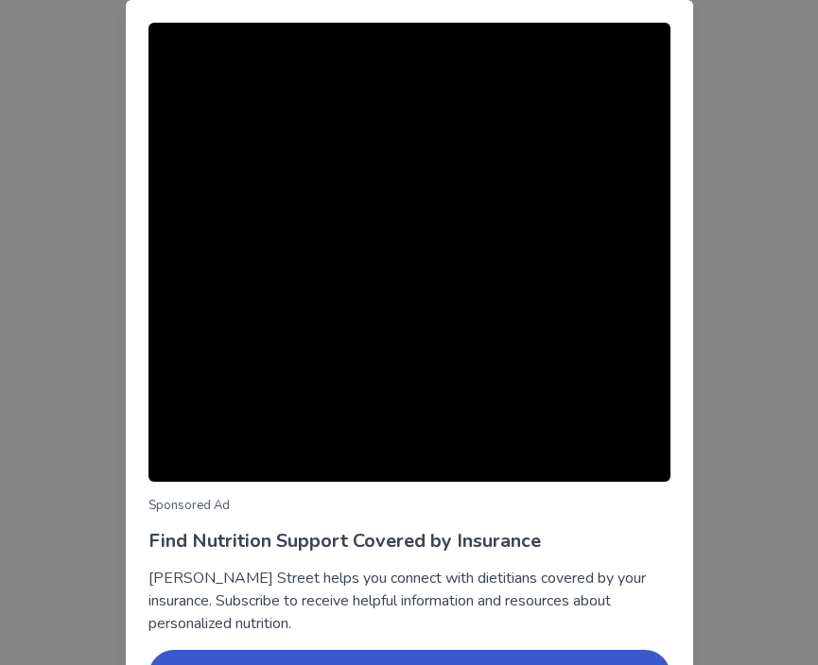
click at [763, 173] on div "Sponsored Ad Find Nutrition Support Covered by Insurance [PERSON_NAME] Street h…" at bounding box center [409, 332] width 818 height 665
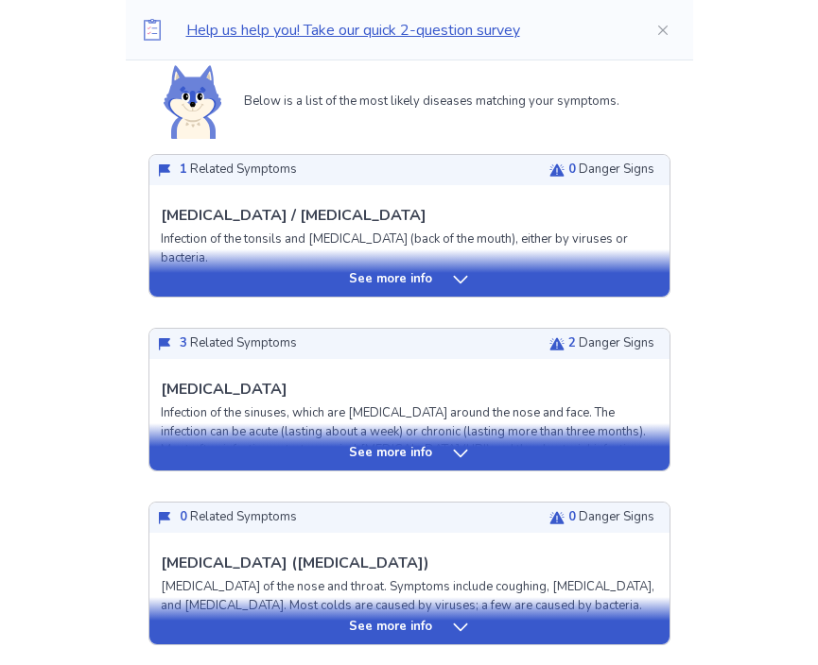
scroll to position [453, 0]
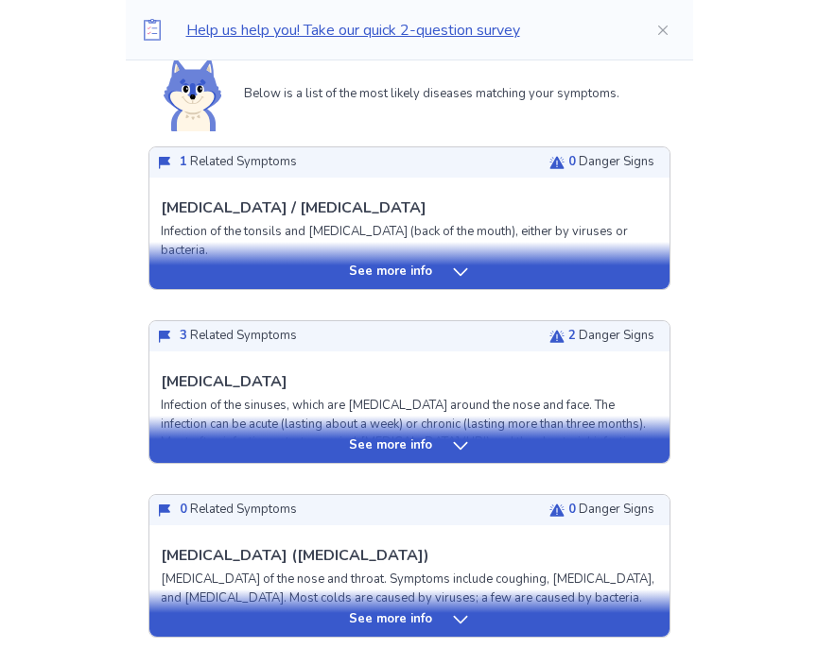
click at [387, 271] on p "See more info" at bounding box center [390, 272] width 83 height 19
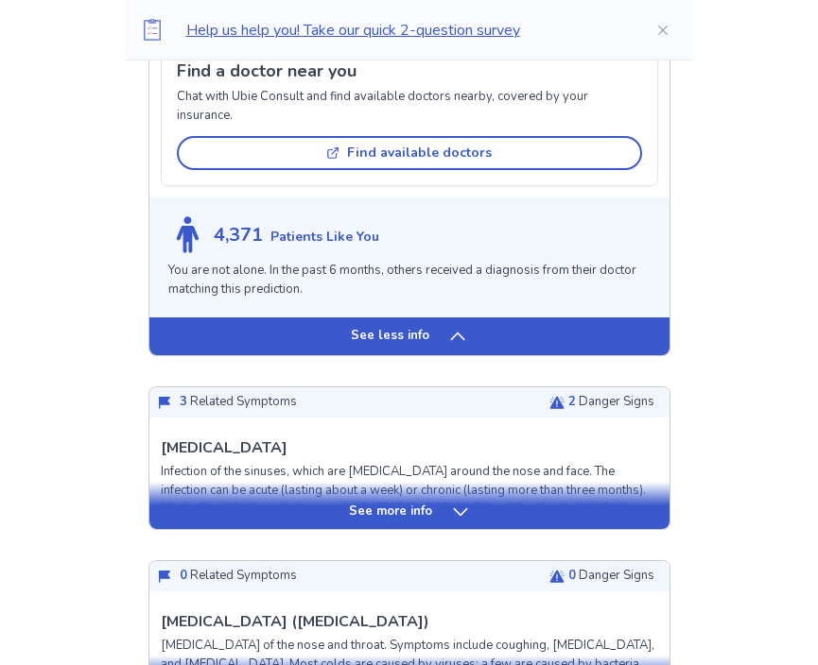
scroll to position [1488, 0]
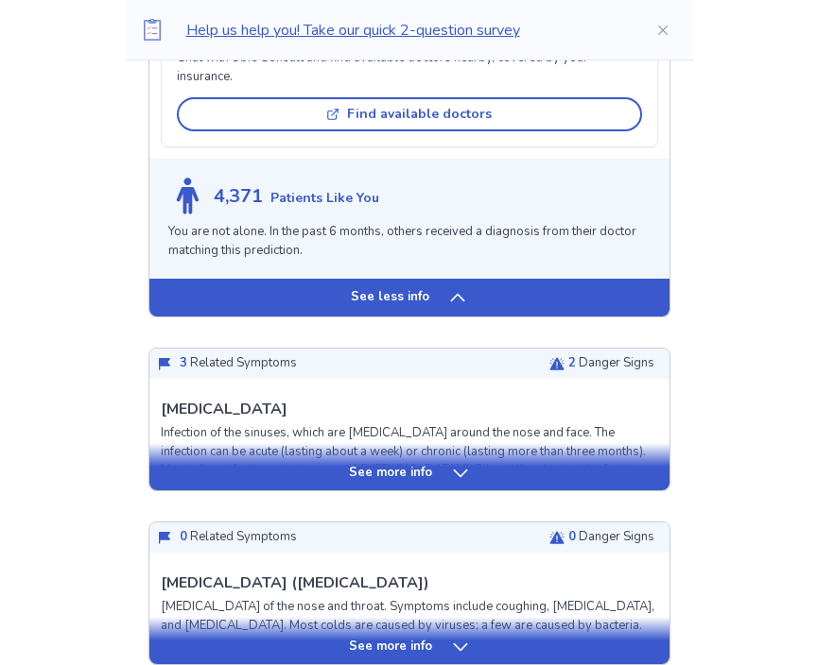
click at [391, 477] on p "See more info" at bounding box center [390, 473] width 83 height 19
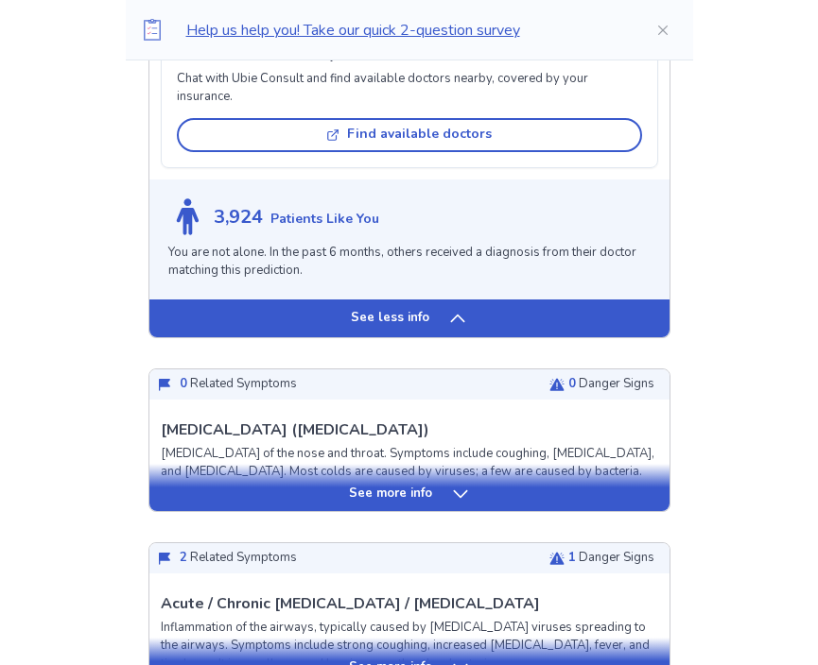
click at [392, 483] on div "See more info" at bounding box center [409, 487] width 520 height 47
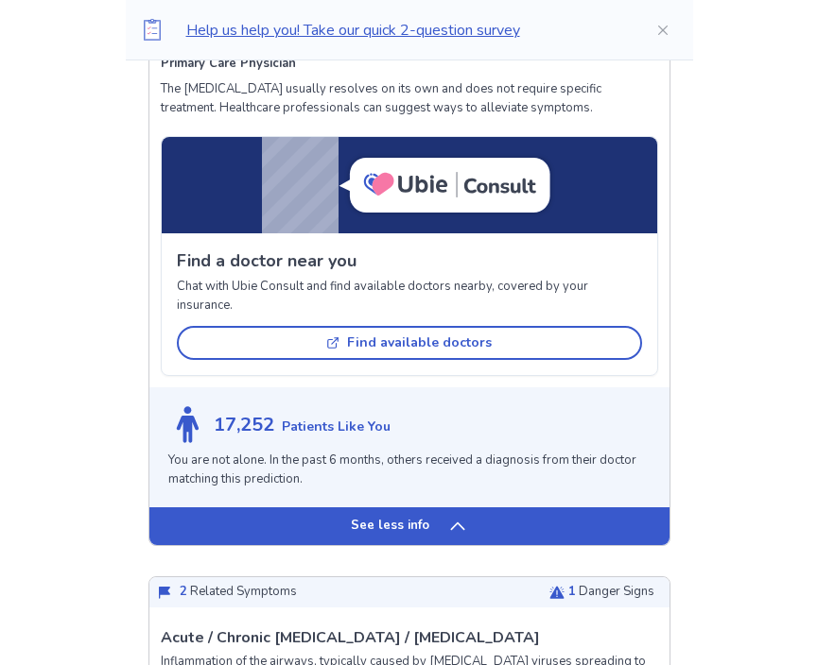
scroll to position [3852, 0]
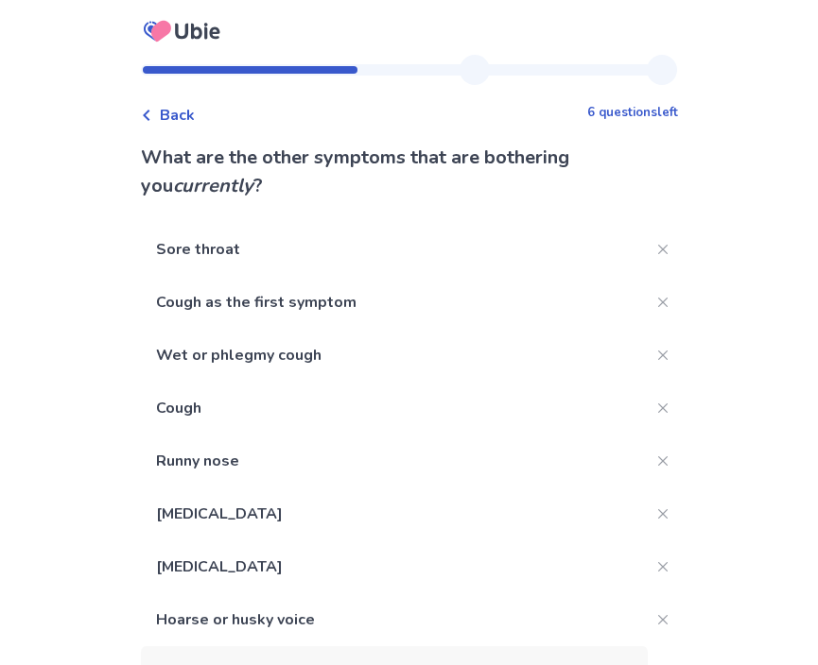
scroll to position [609, 0]
